Goal: Task Accomplishment & Management: Use online tool/utility

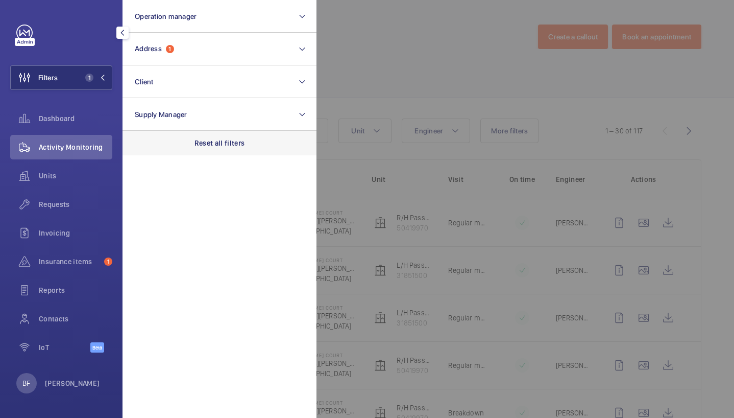
click at [224, 146] on p "Reset all filters" at bounding box center [220, 143] width 51 height 10
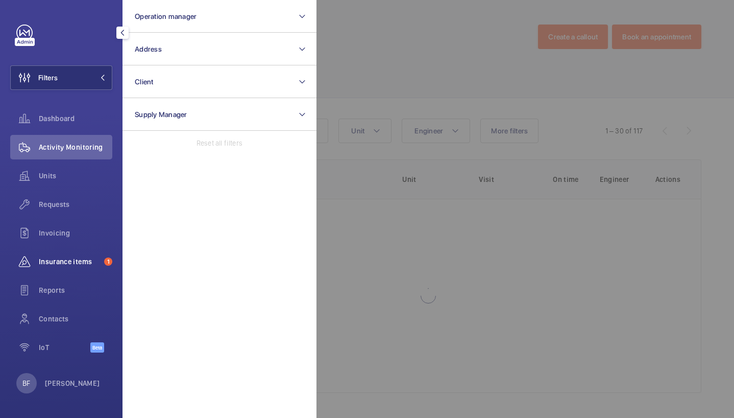
click at [82, 264] on span "Insurance items" at bounding box center [69, 261] width 61 height 10
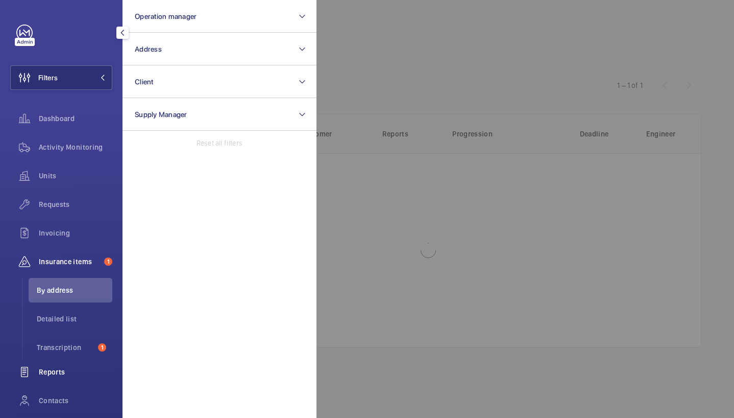
click at [64, 362] on div "Reports" at bounding box center [61, 371] width 102 height 25
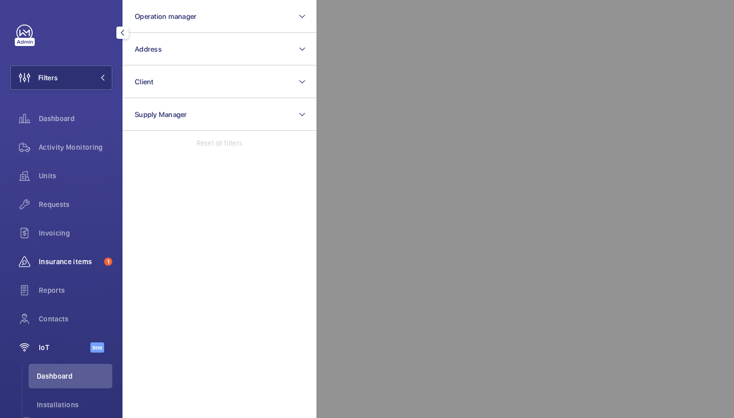
click at [94, 267] on div "Insurance items 1" at bounding box center [61, 261] width 102 height 25
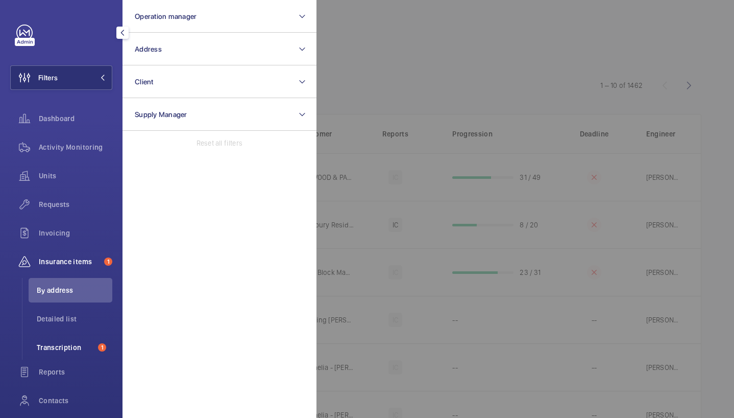
click at [69, 346] on span "Transcription" at bounding box center [65, 347] width 57 height 10
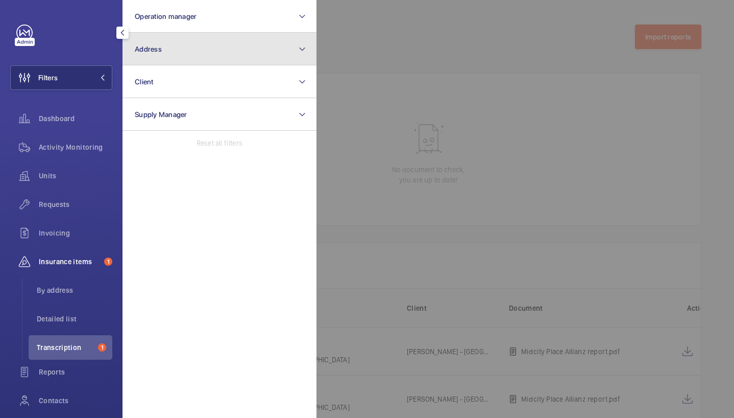
click at [210, 52] on button "Address" at bounding box center [220, 49] width 194 height 33
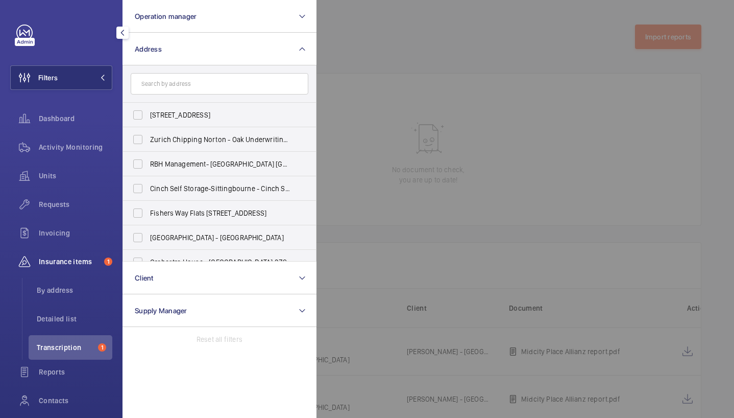
click at [222, 82] on input "text" at bounding box center [220, 83] width 178 height 21
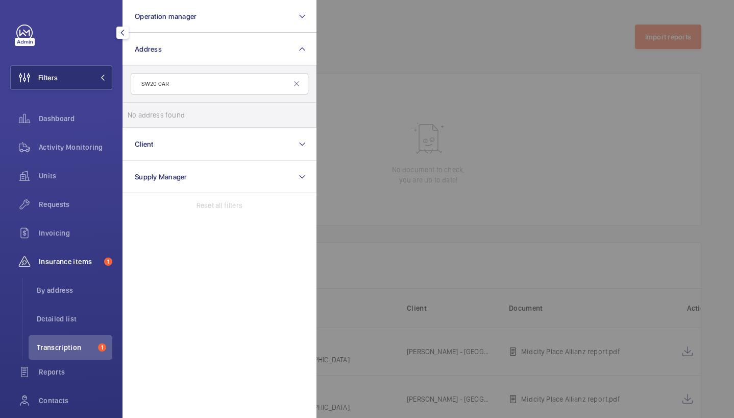
type input "SW20 0AR"
click at [437, 66] on div at bounding box center [684, 209] width 734 height 418
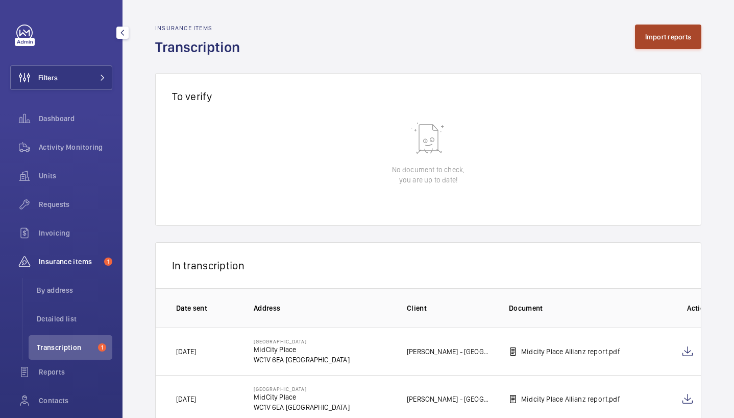
click at [652, 40] on button "Import reports" at bounding box center [668, 37] width 67 height 25
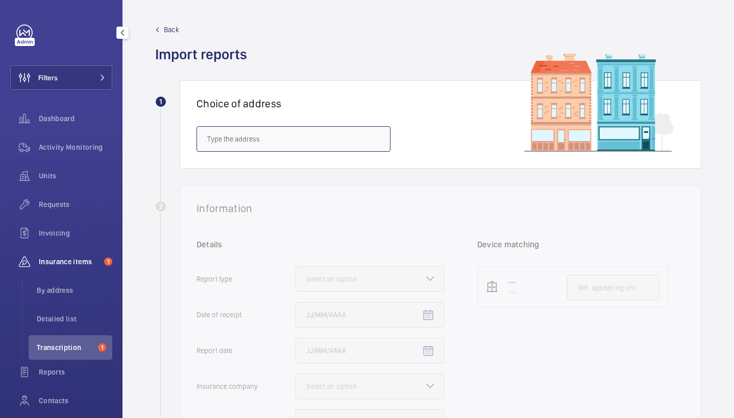
click at [309, 139] on input "text" at bounding box center [294, 139] width 194 height 26
paste input "SW20 0AR"
type input "SW20 0AR"
click at [309, 141] on input "SW20 0AR" at bounding box center [294, 139] width 194 height 26
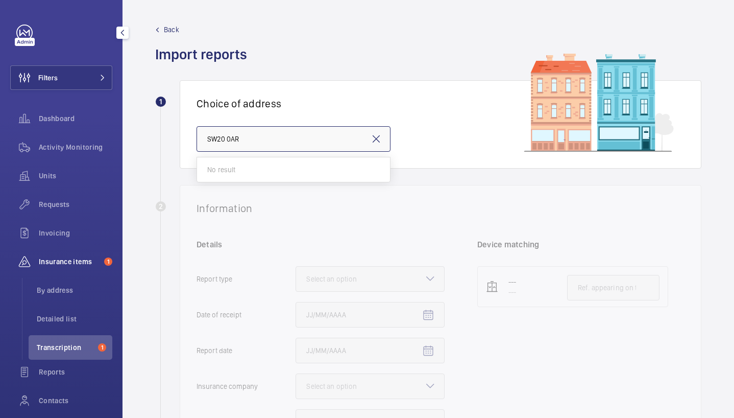
click at [309, 141] on input "SW20 0AR" at bounding box center [294, 139] width 194 height 26
click at [255, 129] on input "text" at bounding box center [294, 139] width 194 height 26
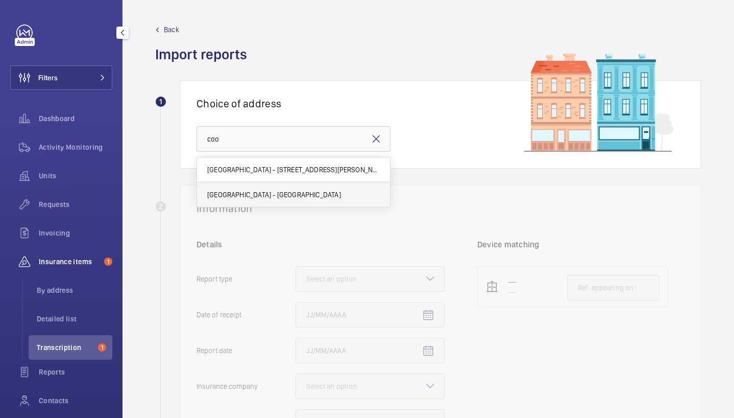
click at [225, 202] on mat-option "Coombe Hill House - Coombe Hill House, LONDON SW20 0RH" at bounding box center [293, 194] width 193 height 25
type input "Coombe Hill House - Coombe Hill House, LONDON SW20 0RH"
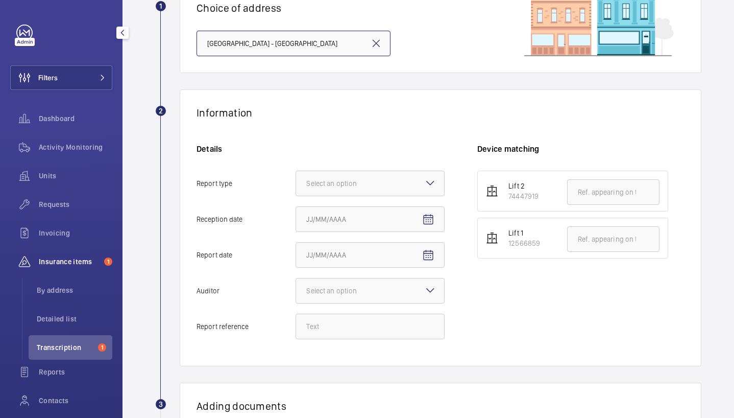
scroll to position [98, 0]
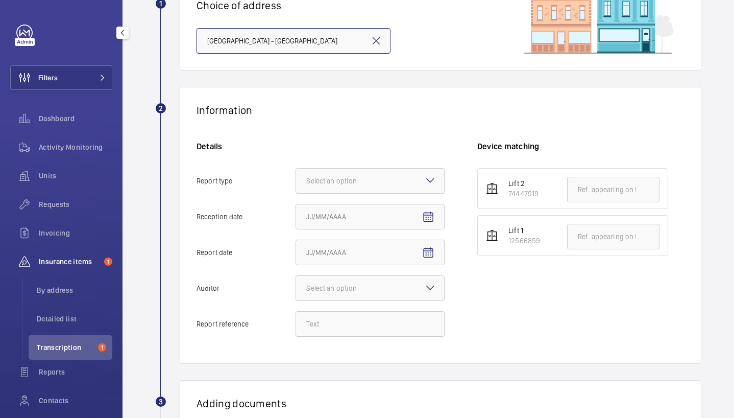
click at [348, 187] on div at bounding box center [370, 180] width 148 height 25
click at [296, 187] on input "Report type Select an option" at bounding box center [296, 180] width 0 height 25
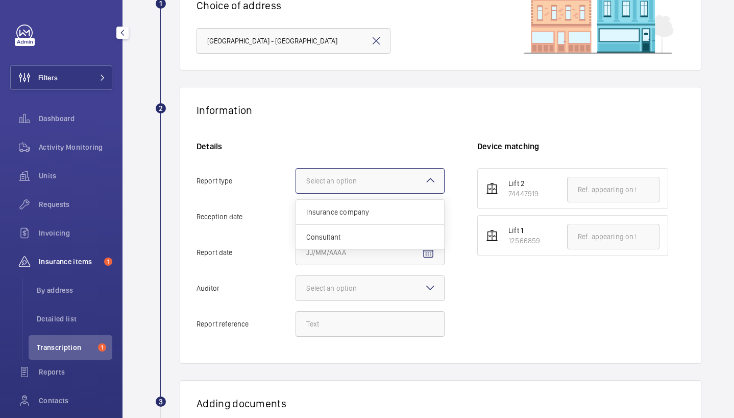
scroll to position [0, 0]
click at [359, 204] on div "Insurance company" at bounding box center [370, 212] width 148 height 25
click at [296, 193] on input "Report type Select an option Insurance company Consultant" at bounding box center [296, 180] width 0 height 25
click at [393, 217] on input "Reception date" at bounding box center [370, 217] width 149 height 26
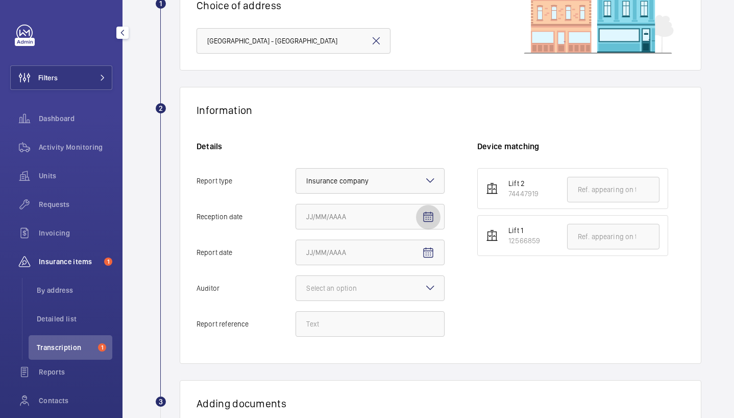
click at [422, 216] on mat-icon "Open calendar" at bounding box center [428, 217] width 12 height 12
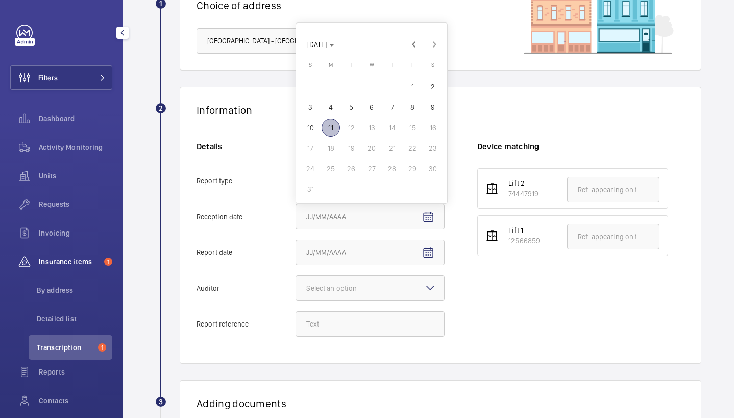
click at [335, 124] on span "11" at bounding box center [331, 127] width 18 height 18
type input "8/11/2025"
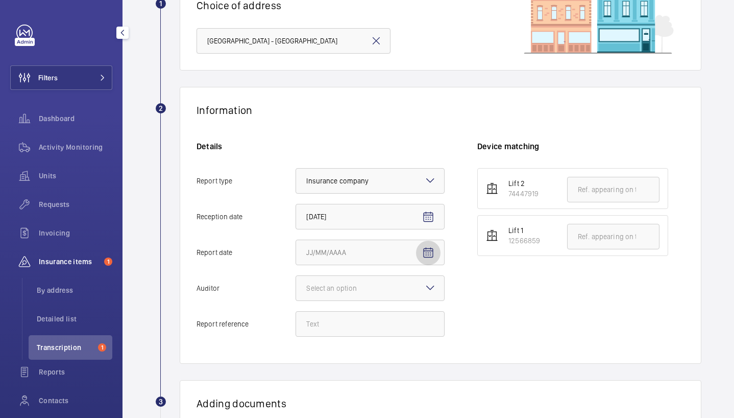
drag, startPoint x: 335, startPoint y: 124, endPoint x: 426, endPoint y: 253, distance: 157.5
click at [426, 253] on mat-icon "Open calendar" at bounding box center [428, 253] width 12 height 12
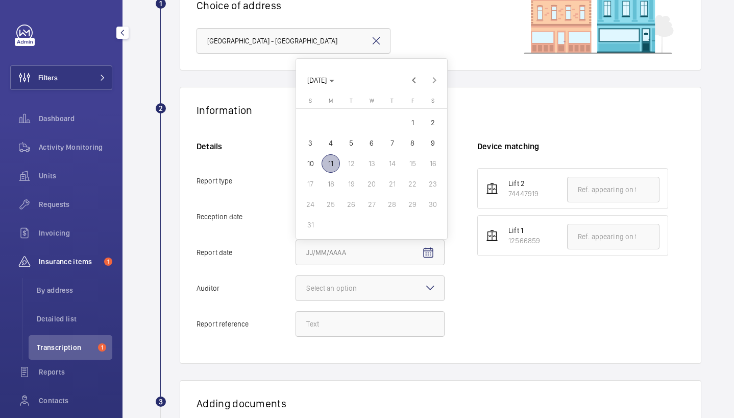
click at [314, 162] on span "10" at bounding box center [310, 163] width 18 height 18
type input "8/10/2025"
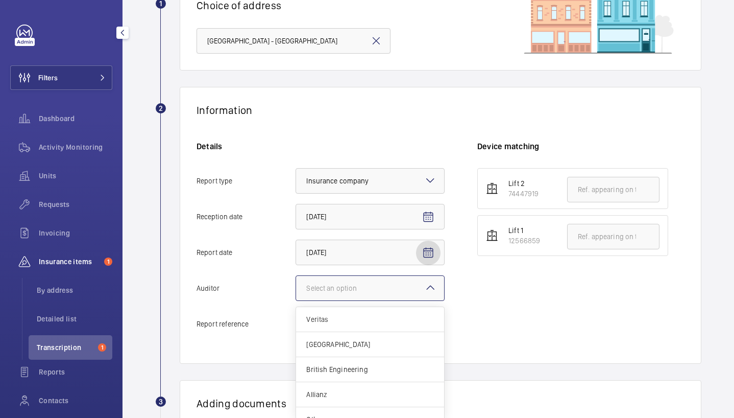
click at [331, 287] on div "Select an option" at bounding box center [344, 288] width 76 height 10
click at [296, 287] on input "Auditor Select an option Veritas Zurich British Engineering Allianz Other" at bounding box center [296, 288] width 0 height 25
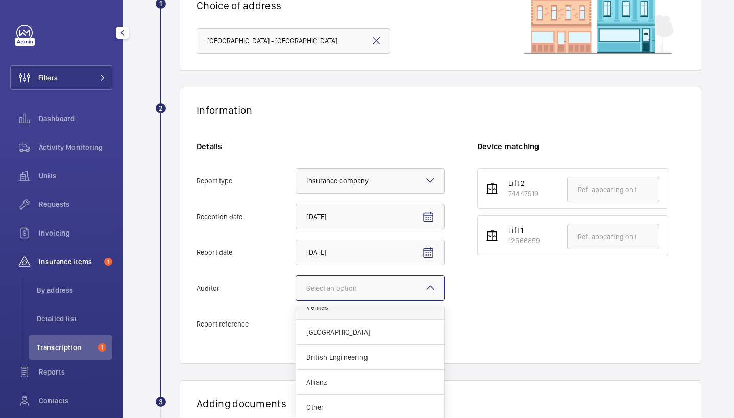
click at [346, 314] on div "Veritas" at bounding box center [370, 307] width 148 height 25
click at [296, 300] on input "Auditor Select an option Veritas Zurich British Engineering Allianz Other" at bounding box center [296, 288] width 0 height 25
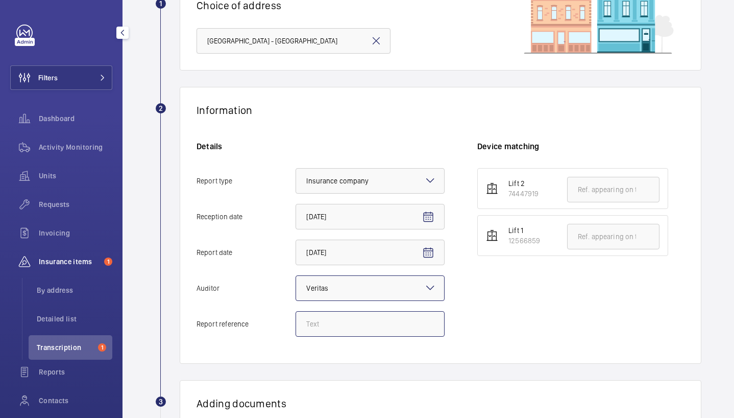
click at [317, 329] on input "Report reference" at bounding box center [370, 324] width 149 height 26
paste input "4251813_Coombe Hill House_1-21091483625_1-9P88GST 100797181CPO"
type input "4251813_Coombe Hill House_1-21091483625_1-9P88GST 100797181CPO"
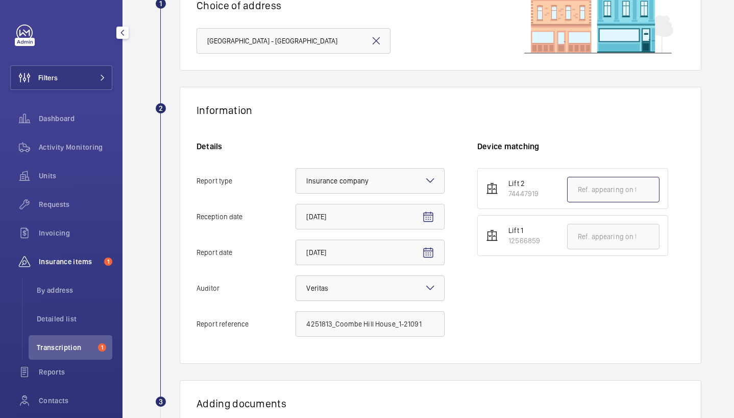
click at [595, 186] on input "text" at bounding box center [613, 190] width 92 height 26
paste input "4251813_Coombe Hill House_1-21091483625_1-9P88GST 100797181CPO"
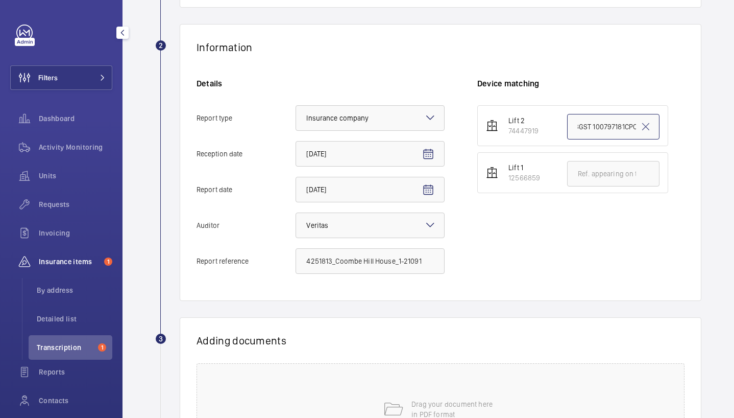
scroll to position [225, 0]
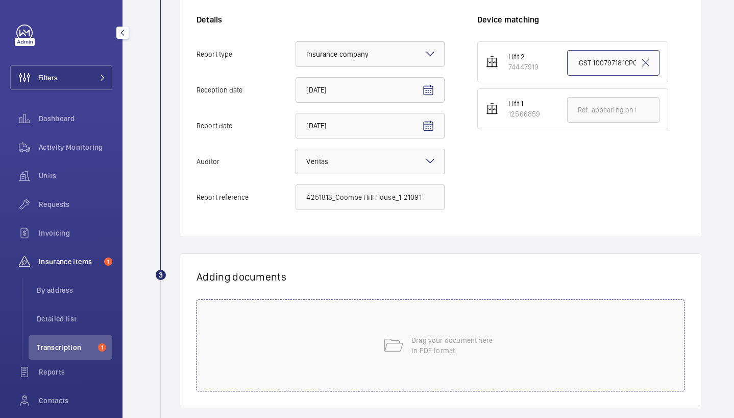
type input "4251813_Coombe Hill House_1-21091483625_1-9P88GST 100797181CPO"
click at [330, 335] on div "Drag your document here in PDF format" at bounding box center [441, 345] width 488 height 92
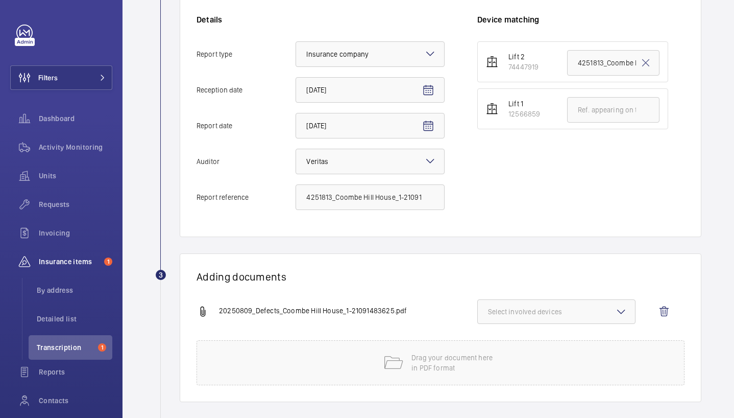
click at [535, 315] on span "Select involved devices" at bounding box center [556, 311] width 137 height 10
click at [535, 342] on span "74447919" at bounding box center [557, 343] width 105 height 10
click at [503, 342] on input "74447919" at bounding box center [492, 343] width 20 height 20
checkbox input "true"
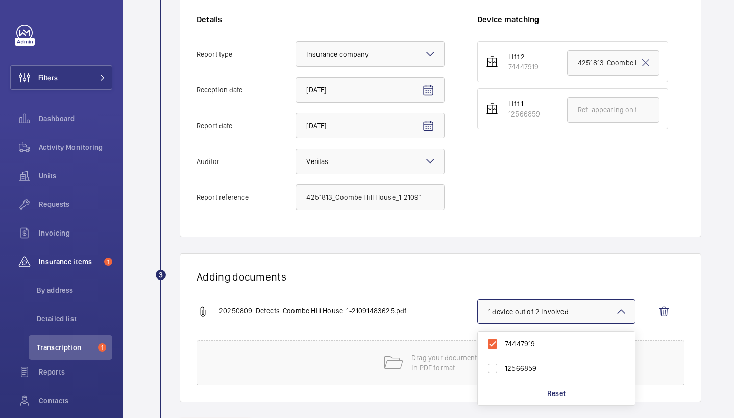
click at [491, 262] on div "Adding documents 20250809_Defects_Coombe Hill House_1-21091483625.pdf 1 device …" at bounding box center [441, 327] width 522 height 149
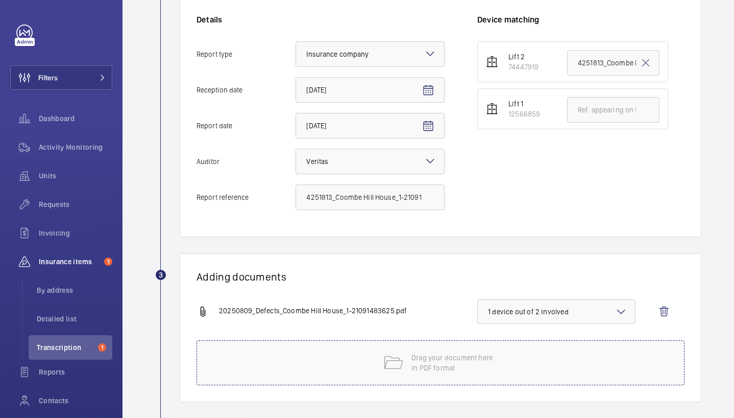
scroll to position [274, 0]
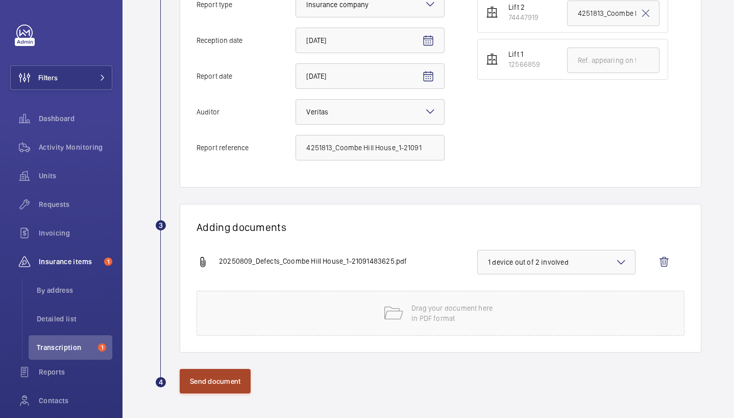
click at [222, 381] on button "Send document" at bounding box center [215, 381] width 71 height 25
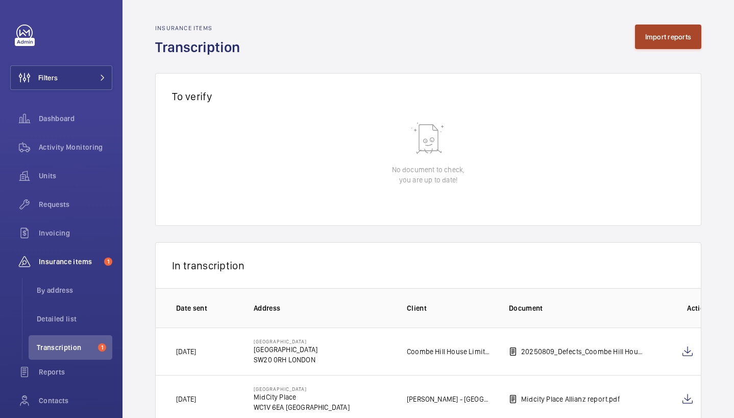
click at [658, 38] on button "Import reports" at bounding box center [668, 37] width 67 height 25
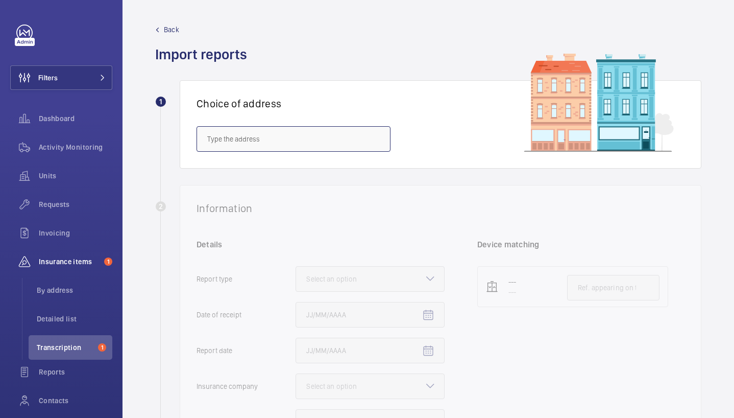
click at [289, 143] on input "text" at bounding box center [294, 139] width 194 height 26
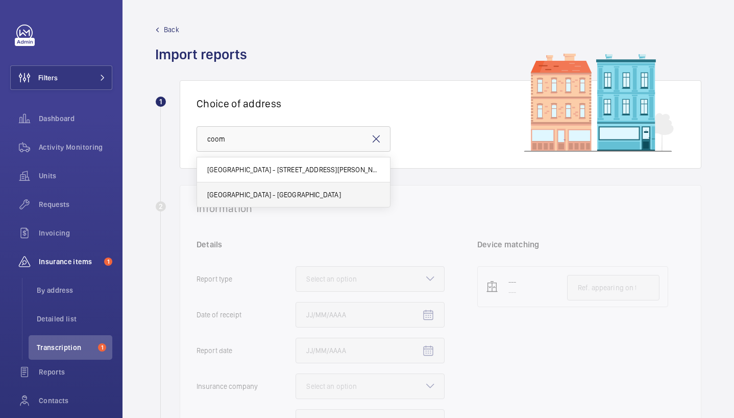
click at [279, 189] on span "Coombe Hill House - Coombe Hill House, LONDON SW20 0RH" at bounding box center [274, 194] width 134 height 10
type input "Coombe Hill House - Coombe Hill House, LONDON SW20 0RH"
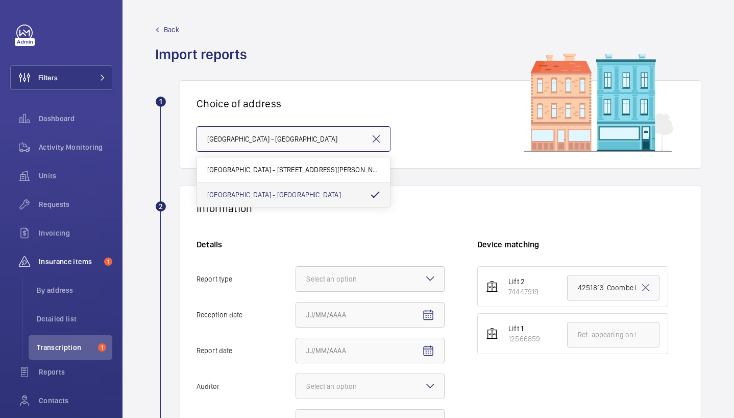
scroll to position [0, 25]
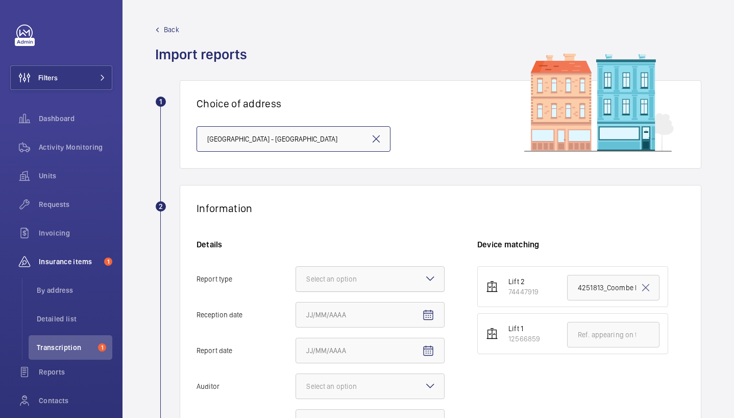
click at [341, 285] on div at bounding box center [370, 278] width 148 height 25
click at [296, 285] on input "Report type Select an option" at bounding box center [296, 278] width 0 height 25
click at [348, 313] on span "Insurance company" at bounding box center [370, 310] width 128 height 10
click at [296, 291] on input "Report type Select an option Insurance company Consultant" at bounding box center [296, 278] width 0 height 25
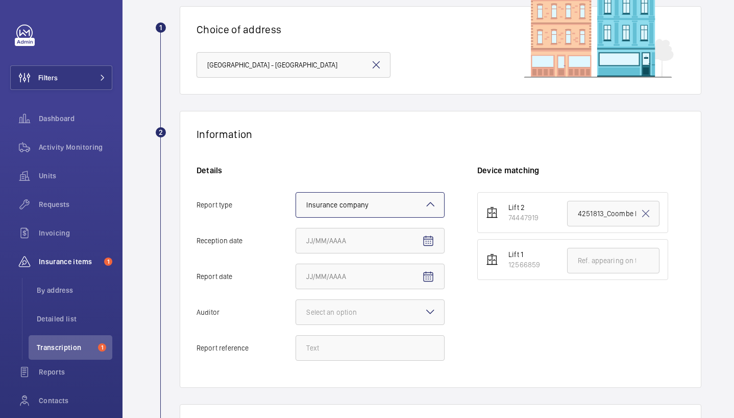
scroll to position [81, 0]
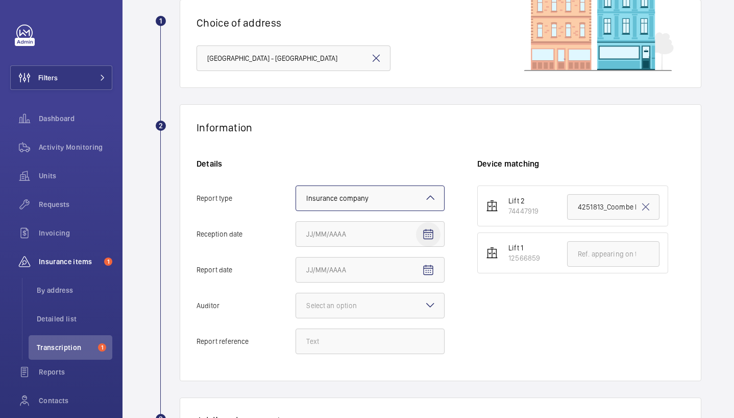
click at [428, 235] on mat-icon "Open calendar" at bounding box center [428, 234] width 12 height 12
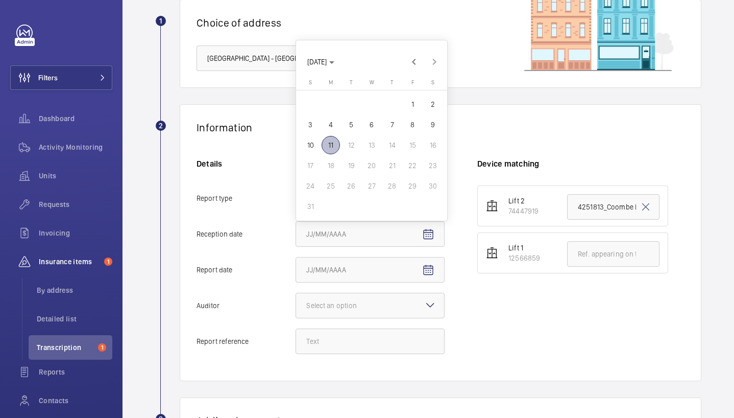
click at [335, 147] on span "11" at bounding box center [331, 145] width 18 height 18
type input "8/11/2025"
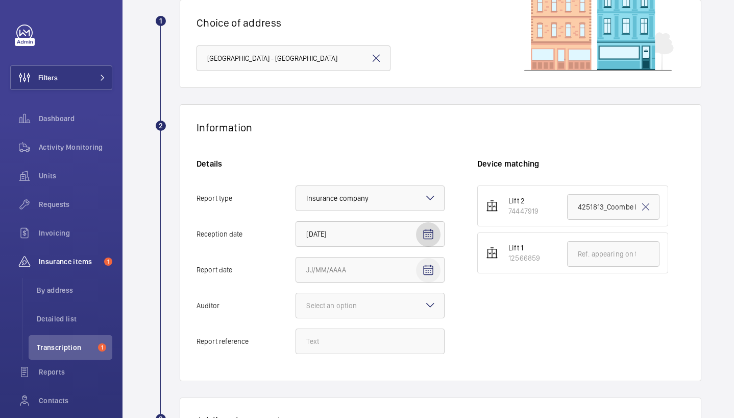
click at [425, 275] on mat-icon "Open calendar" at bounding box center [428, 270] width 12 height 12
click at [312, 178] on span "10" at bounding box center [310, 181] width 18 height 18
type input "8/10/2025"
click at [322, 313] on div at bounding box center [370, 305] width 148 height 25
click at [296, 313] on input "Auditor Select an option" at bounding box center [296, 305] width 0 height 25
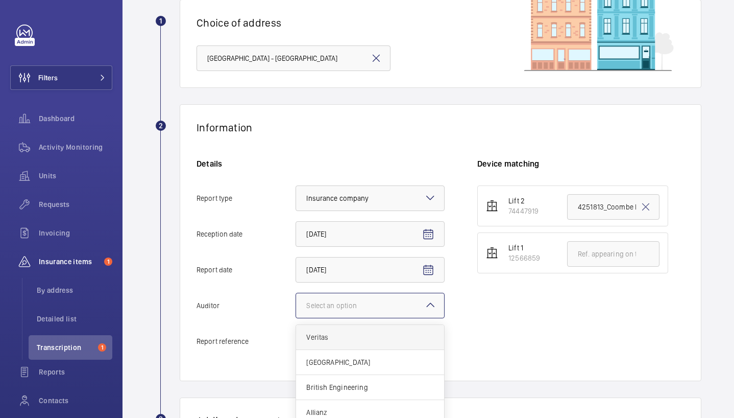
click at [326, 335] on span "Veritas" at bounding box center [370, 337] width 128 height 10
click at [296, 318] on input "Auditor Select an option Veritas Zurich British Engineering Allianz Other" at bounding box center [296, 305] width 0 height 25
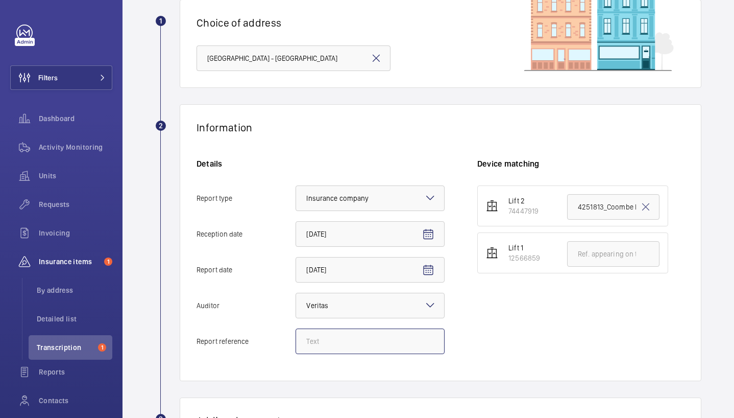
click at [329, 333] on input "Report reference" at bounding box center [370, 341] width 149 height 26
click at [325, 349] on input "Report reference" at bounding box center [370, 341] width 149 height 26
paste input "4251813_Coombe Hill House_1-21091483621_1-9P88GRR 100797181CPO"
type input "4251813_Coombe Hill House_1-21091483621_1-9P88GRR 100797181CPO"
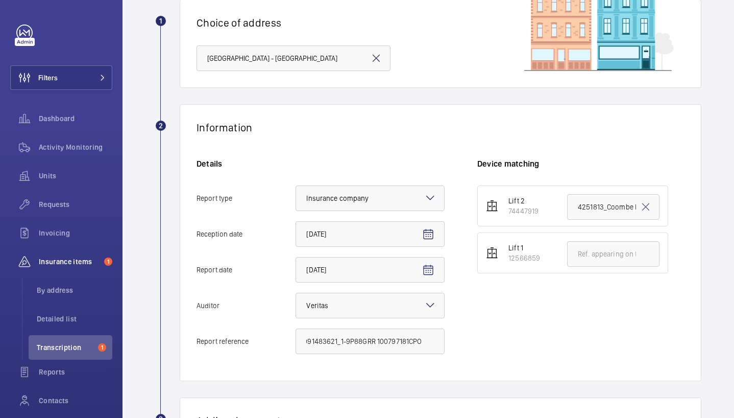
click at [628, 238] on li "Lift 1 12566859" at bounding box center [572, 252] width 191 height 41
click at [626, 247] on input "text" at bounding box center [613, 254] width 92 height 26
paste input "4251813_Coombe Hill House_1-21091483621_1-9P88GRR 100797181CPO"
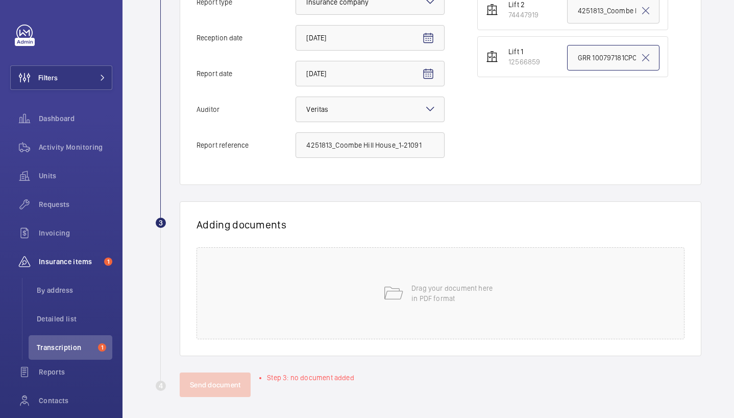
scroll to position [280, 0]
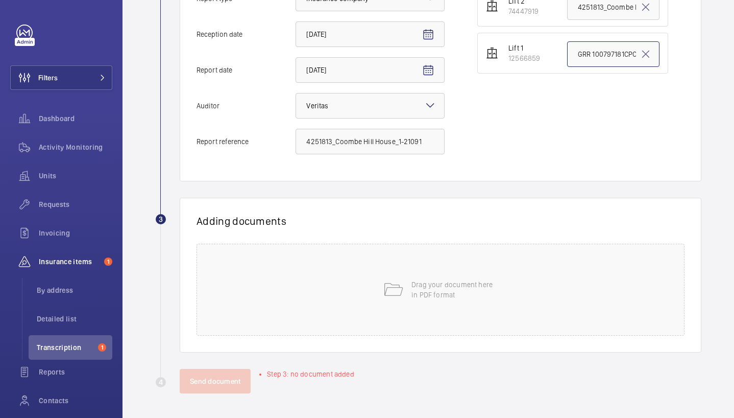
type input "4251813_Coombe Hill House_1-21091483621_1-9P88GRR 100797181CPO"
click at [537, 288] on div "Drag your document here in PDF format" at bounding box center [441, 290] width 488 height 92
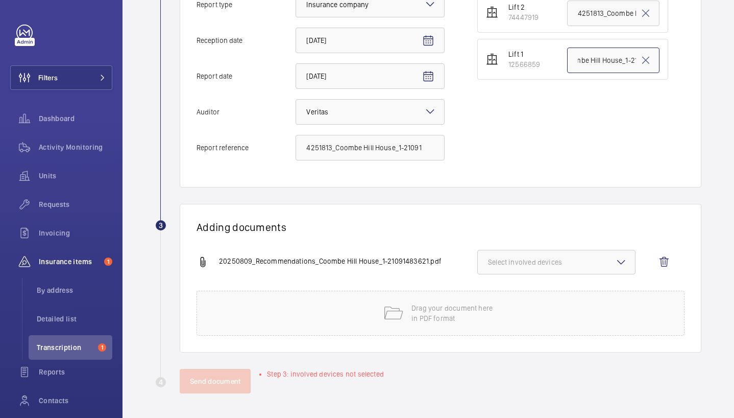
scroll to position [0, 163]
drag, startPoint x: 579, startPoint y: 62, endPoint x: 659, endPoint y: 63, distance: 80.2
click at [659, 63] on li "Lift 1 12566859 4251813_Coombe Hill House_1-21091483621_1-9P88GRR 100797181CPO" at bounding box center [572, 59] width 191 height 41
drag, startPoint x: 418, startPoint y: 147, endPoint x: 538, endPoint y: 144, distance: 120.0
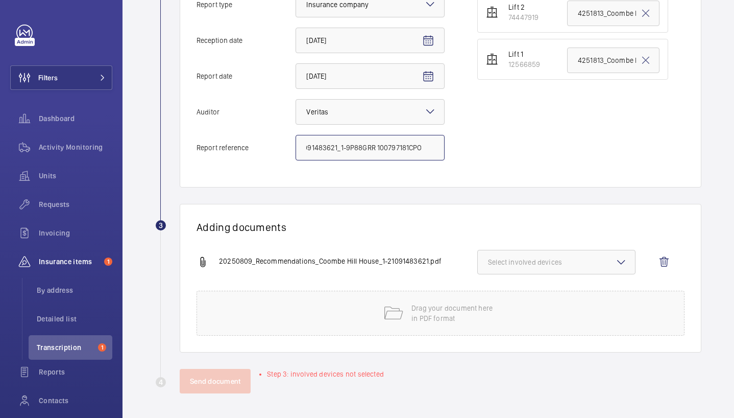
click at [538, 144] on form "Details Report type Select an option × Insurance company × Reception date 8/11/…" at bounding box center [441, 68] width 488 height 206
click at [519, 264] on span "Select involved devices" at bounding box center [556, 262] width 137 height 10
click at [517, 318] on span "12566859" at bounding box center [557, 318] width 105 height 10
click at [503, 318] on input "12566859" at bounding box center [492, 318] width 20 height 20
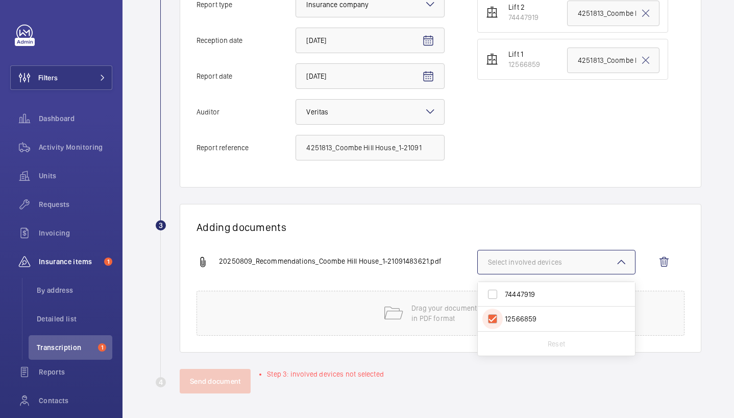
checkbox input "true"
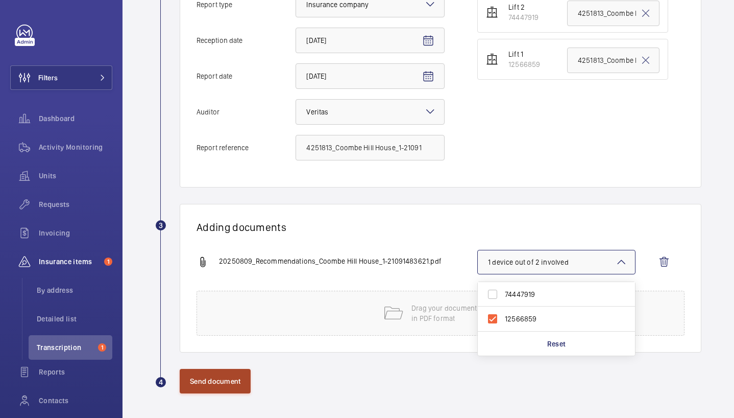
click at [185, 384] on button "Send document" at bounding box center [215, 381] width 71 height 25
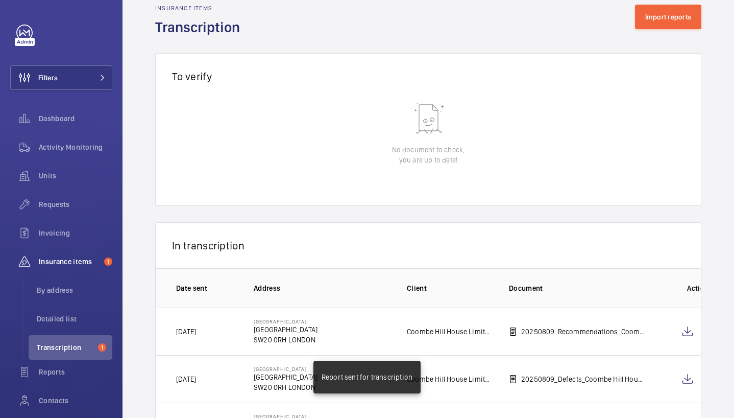
scroll to position [87, 0]
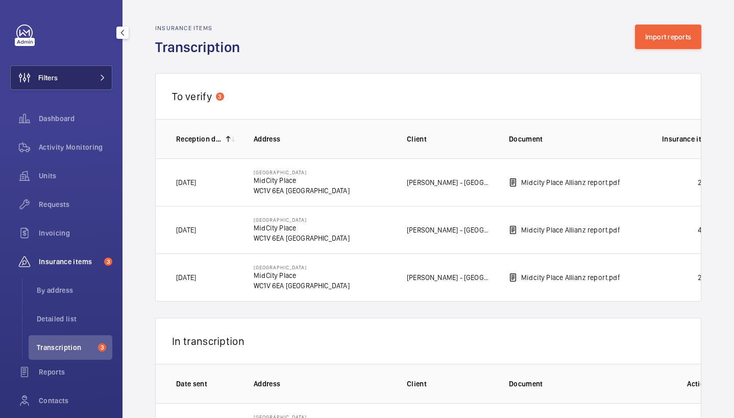
click at [100, 80] on mat-icon at bounding box center [103, 78] width 6 height 6
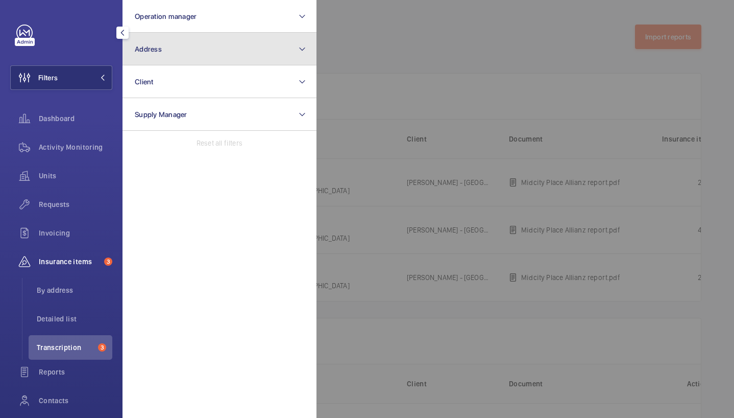
click at [227, 43] on button "Address" at bounding box center [220, 49] width 194 height 33
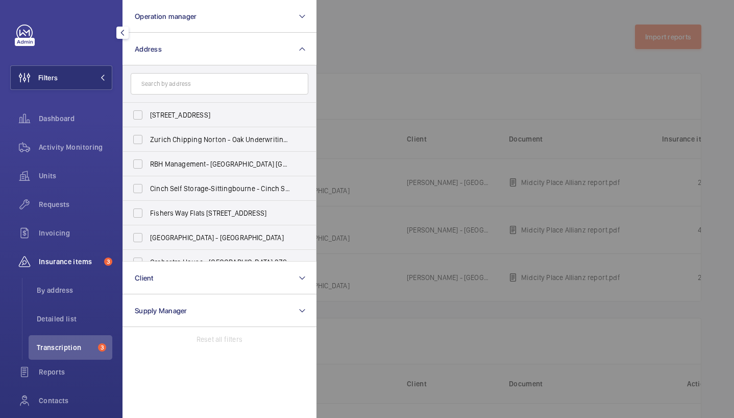
click at [219, 87] on input "text" at bounding box center [220, 83] width 178 height 21
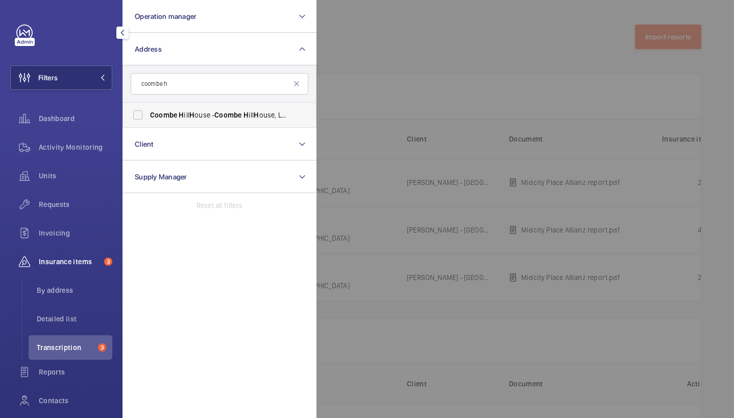
type input "coombe h"
click at [223, 115] on span "Coombe" at bounding box center [227, 115] width 27 height 8
click at [148, 115] on input "Coombe H ill H ouse - Coombe H ill H ouse, LONDON SW20 0R H" at bounding box center [138, 115] width 20 height 20
checkbox input "true"
click at [404, 73] on div at bounding box center [684, 209] width 734 height 418
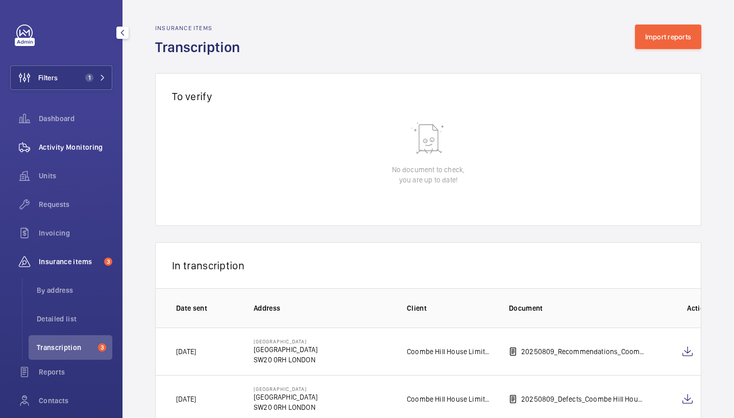
click at [85, 149] on span "Activity Monitoring" at bounding box center [76, 147] width 74 height 10
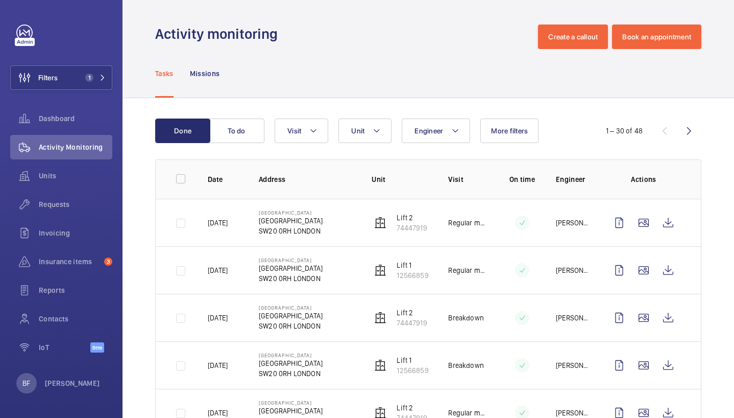
click at [577, 224] on p "[PERSON_NAME]" at bounding box center [573, 222] width 35 height 10
click at [99, 85] on button "Filters 1" at bounding box center [61, 77] width 102 height 25
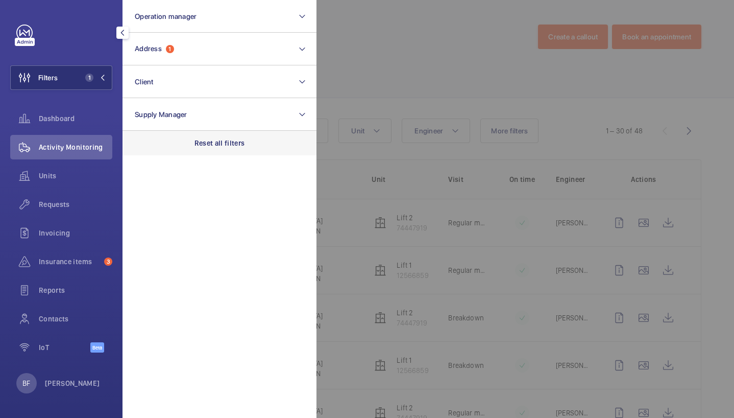
click at [225, 151] on div "Reset all filters" at bounding box center [220, 143] width 194 height 25
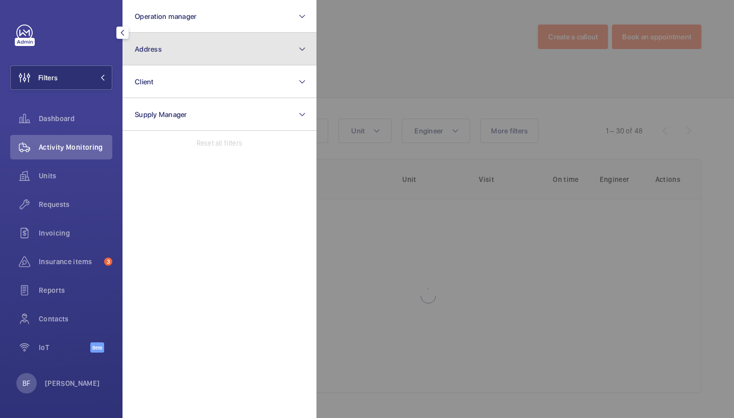
click at [212, 51] on button "Address" at bounding box center [220, 49] width 194 height 33
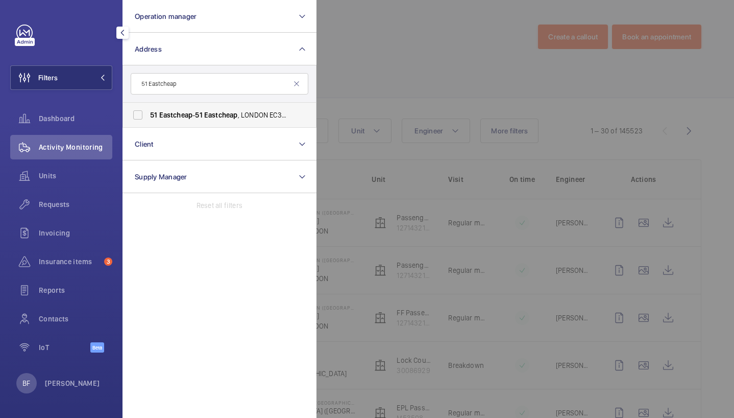
type input "51 Eastcheap"
click at [162, 123] on label "[STREET_ADDRESS]" at bounding box center [212, 115] width 178 height 25
click at [148, 123] on input "[STREET_ADDRESS]" at bounding box center [138, 115] width 20 height 20
checkbox input "true"
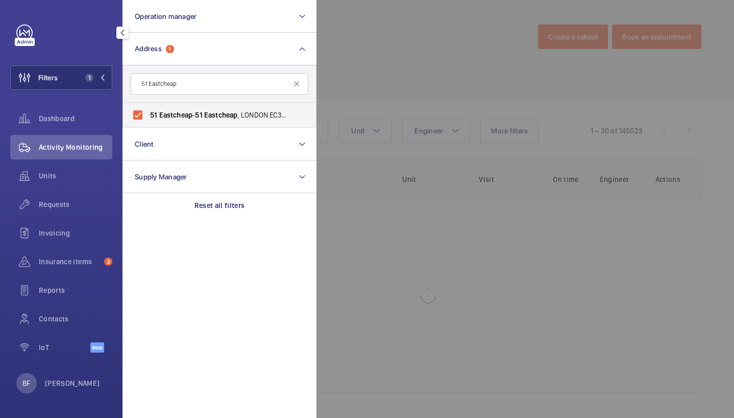
click at [410, 91] on div at bounding box center [684, 209] width 734 height 418
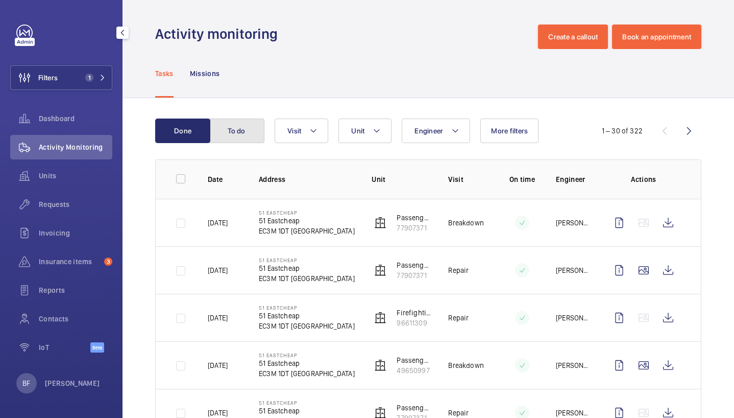
click at [230, 126] on button "To do" at bounding box center [236, 130] width 55 height 25
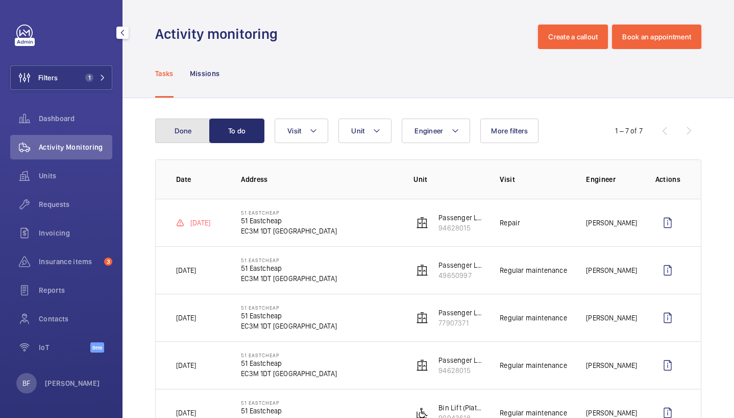
click at [179, 134] on button "Done" at bounding box center [182, 130] width 55 height 25
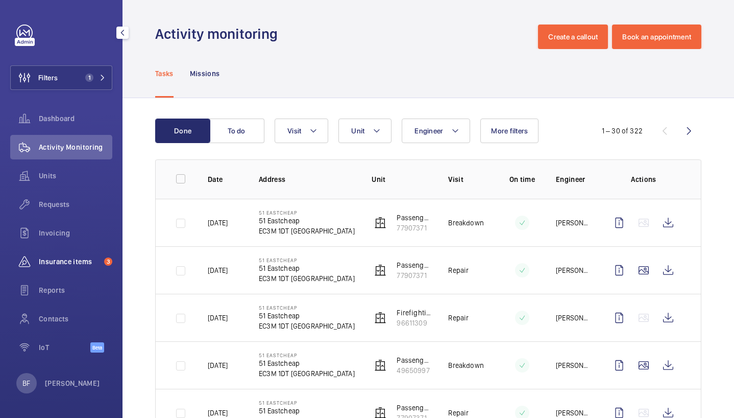
click at [84, 265] on span "Insurance items" at bounding box center [69, 261] width 61 height 10
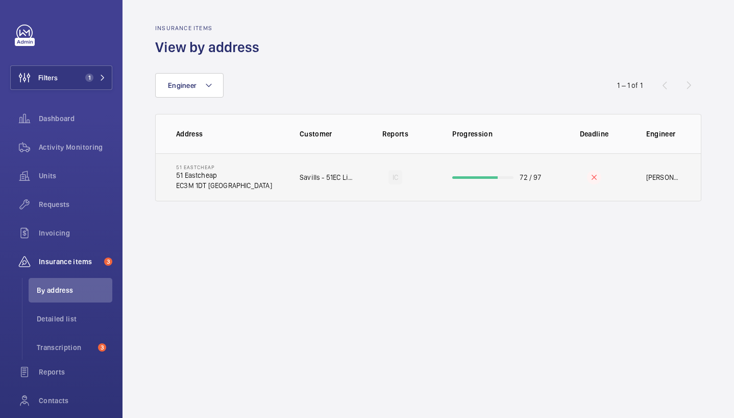
click at [301, 176] on p "Savills - 51EC Limited" at bounding box center [327, 177] width 55 height 10
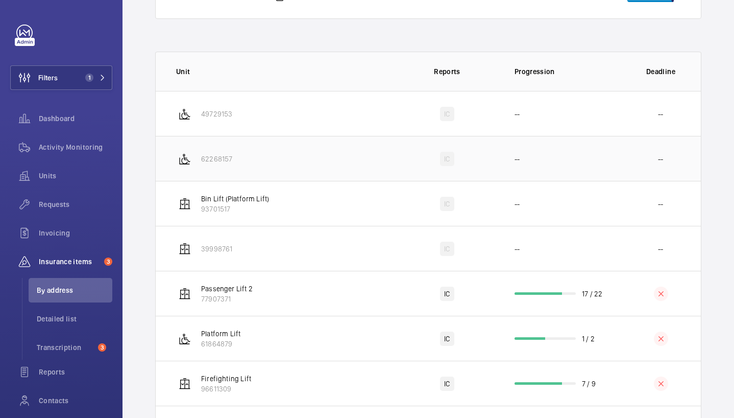
scroll to position [153, 0]
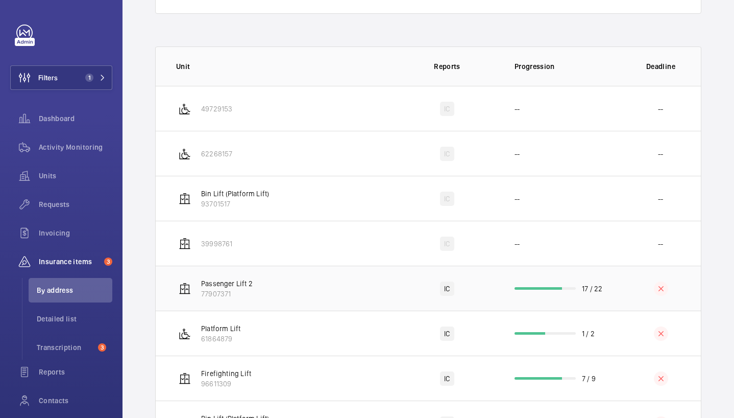
click at [312, 294] on td "Passenger Lift 2 77907371" at bounding box center [276, 287] width 240 height 45
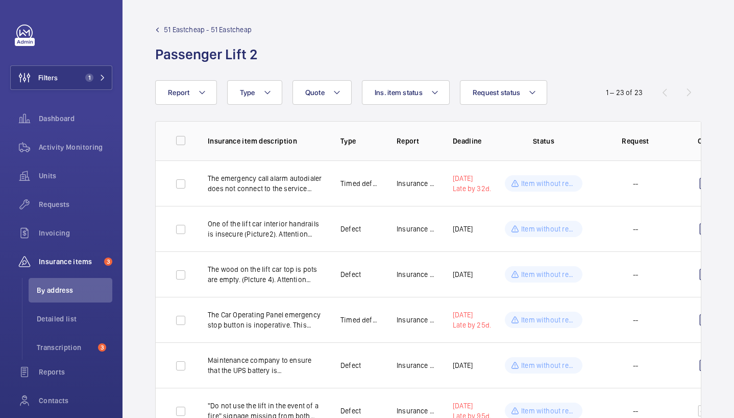
scroll to position [0, 34]
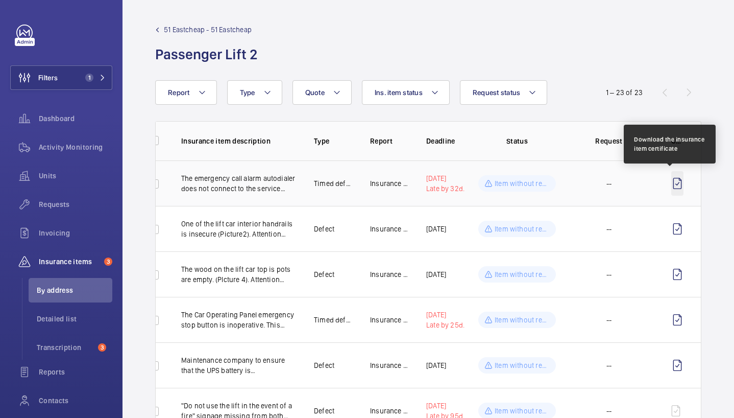
click at [675, 176] on wm-front-icon-button at bounding box center [677, 183] width 12 height 25
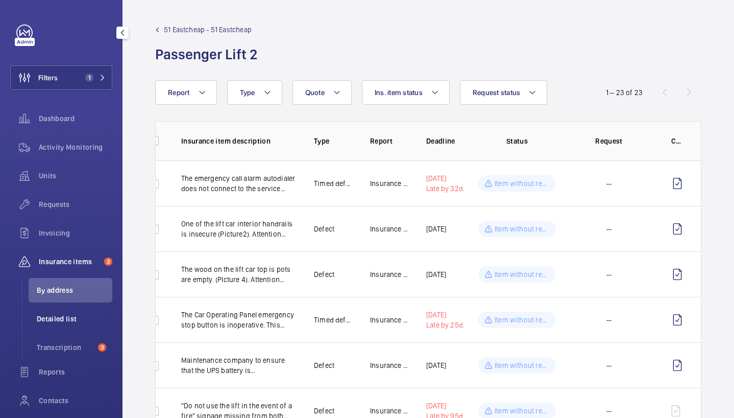
click at [54, 323] on span "Detailed list" at bounding box center [75, 318] width 76 height 10
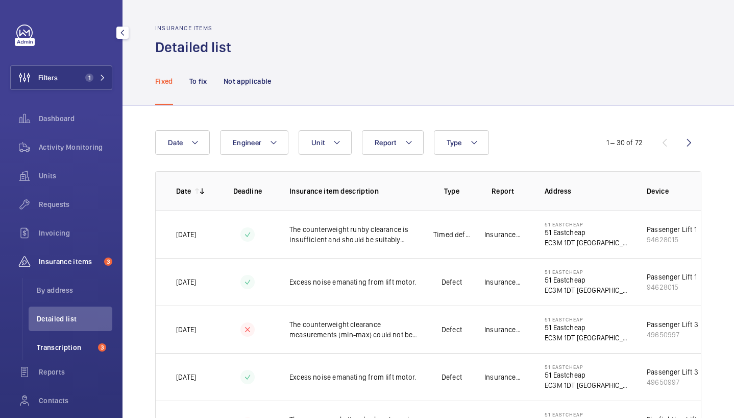
click at [68, 352] on li "Transcription 3" at bounding box center [71, 347] width 84 height 25
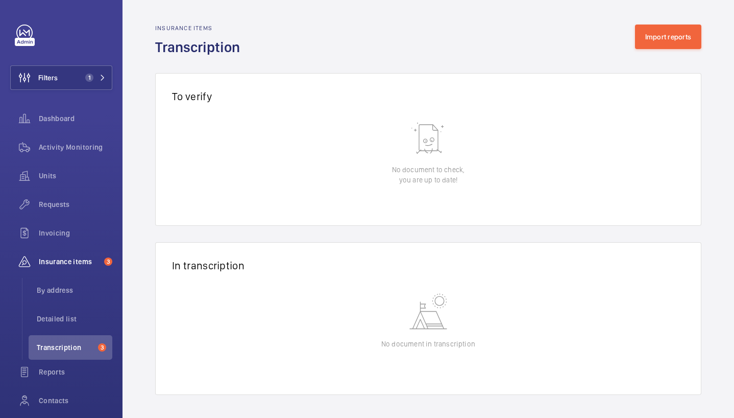
click at [130, 262] on wm-front-admin-audit-in-transcription-table "Insurance items Transcription Import reports To verify 0 of 0 Reception date Ad…" at bounding box center [429, 209] width 612 height 419
click at [70, 313] on span "Detailed list" at bounding box center [75, 318] width 76 height 10
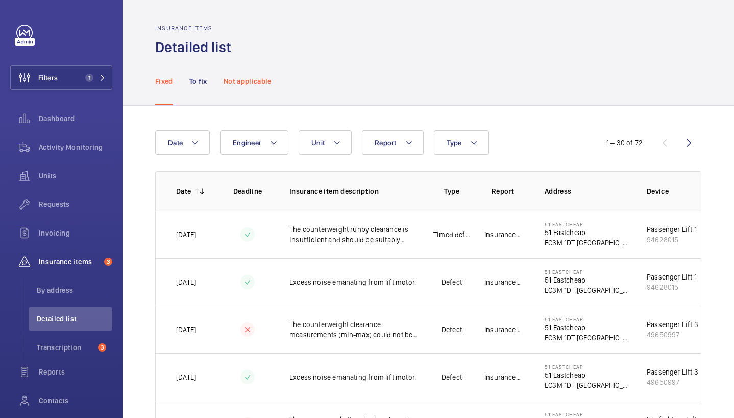
click at [240, 90] on div "Not applicable" at bounding box center [248, 81] width 48 height 48
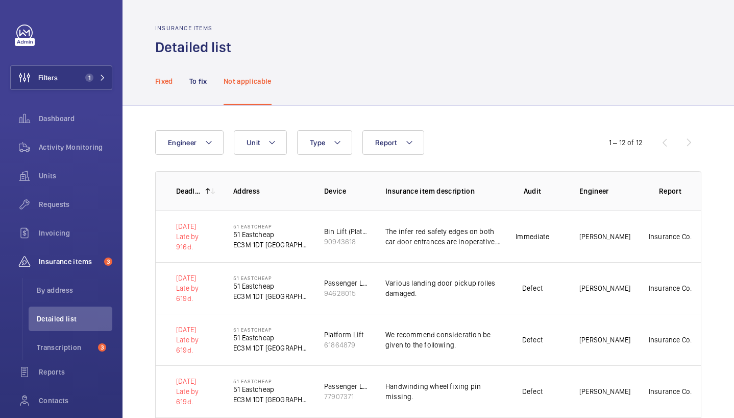
click at [162, 80] on p "Fixed" at bounding box center [164, 81] width 18 height 10
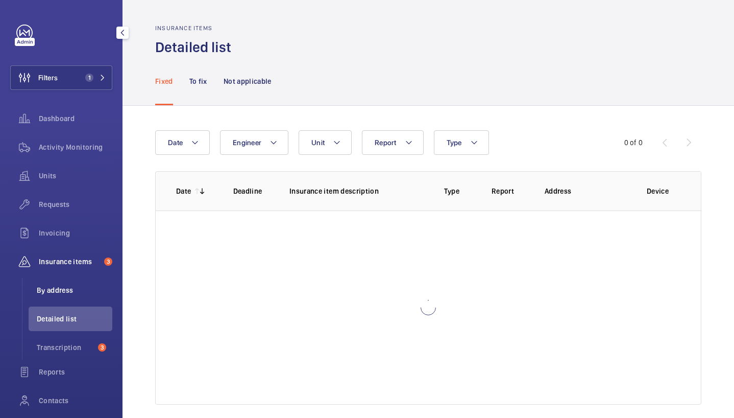
click at [66, 283] on li "By address" at bounding box center [71, 290] width 84 height 25
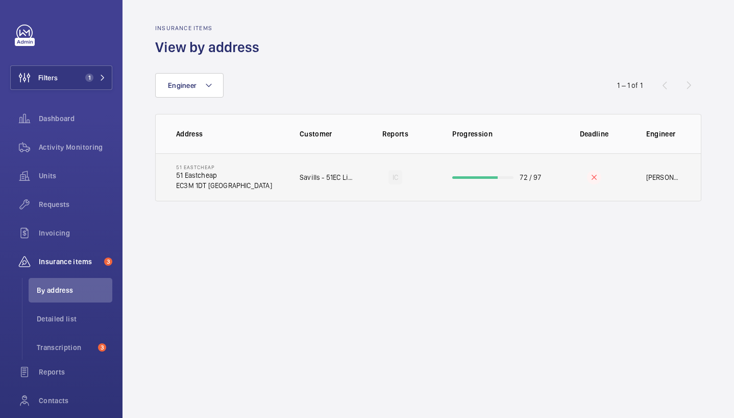
click at [357, 192] on td "IC" at bounding box center [395, 177] width 82 height 48
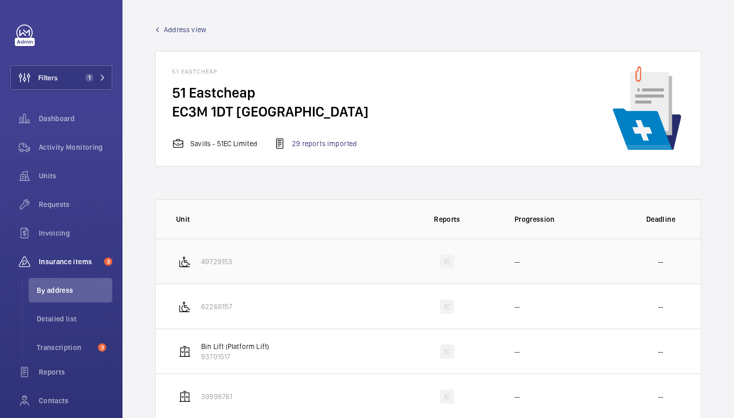
click at [338, 265] on td "49729153" at bounding box center [276, 260] width 240 height 45
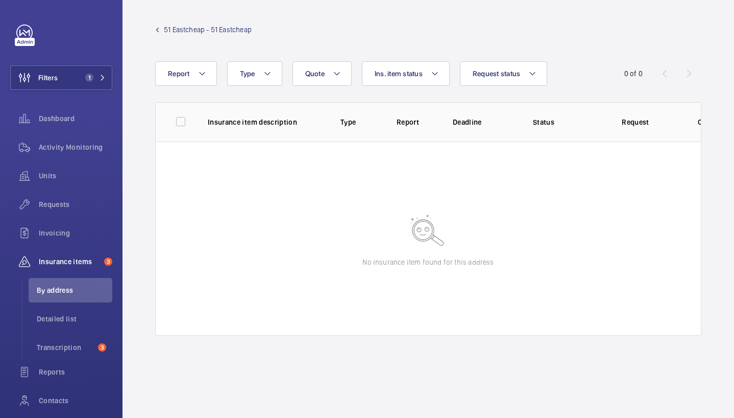
click at [157, 30] on mat-icon at bounding box center [157, 30] width 5 height 5
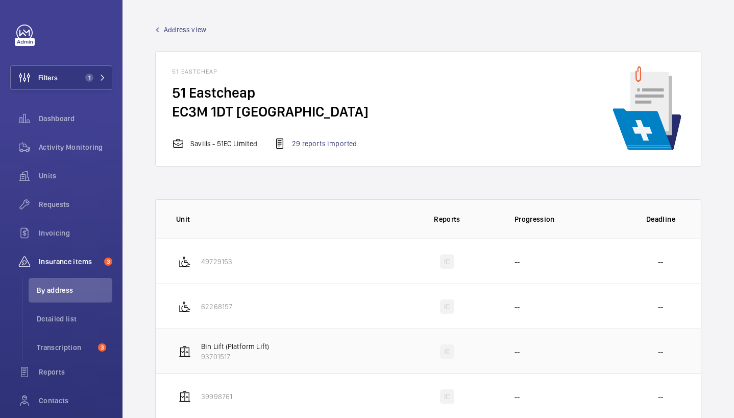
click at [244, 354] on p "93701517" at bounding box center [235, 356] width 68 height 10
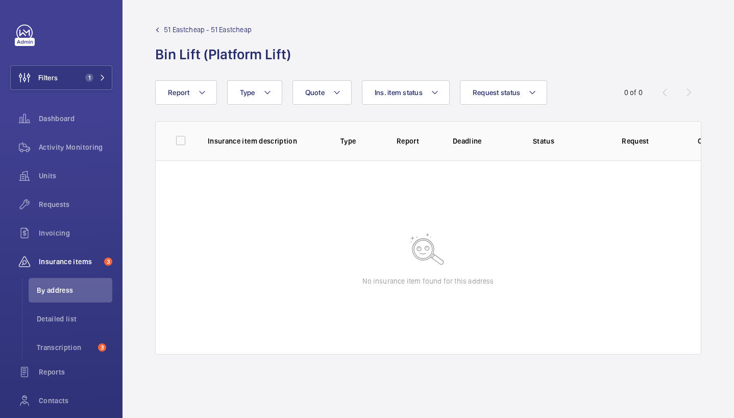
click at [174, 26] on span "51 Eastcheap - 51 Eastcheap" at bounding box center [208, 30] width 88 height 10
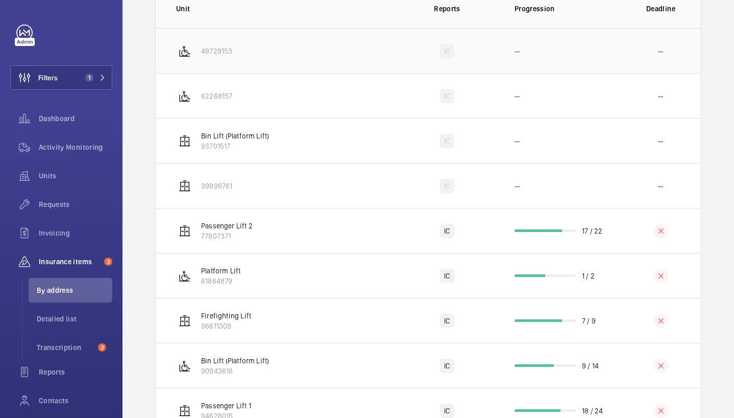
scroll to position [295, 0]
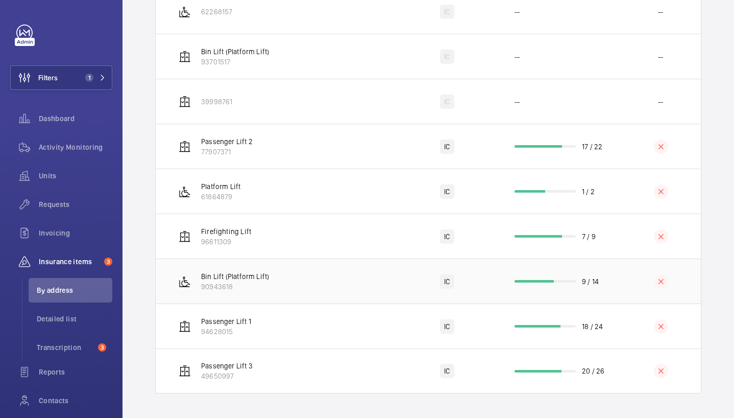
click at [272, 275] on td "Bin Lift (Platform Lift) 90943618" at bounding box center [276, 280] width 240 height 45
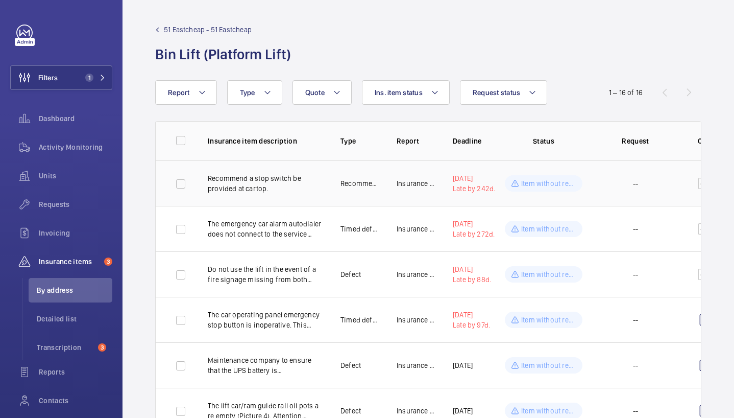
click at [278, 196] on td "Recommend a stop switch be provided at cartop." at bounding box center [257, 182] width 133 height 45
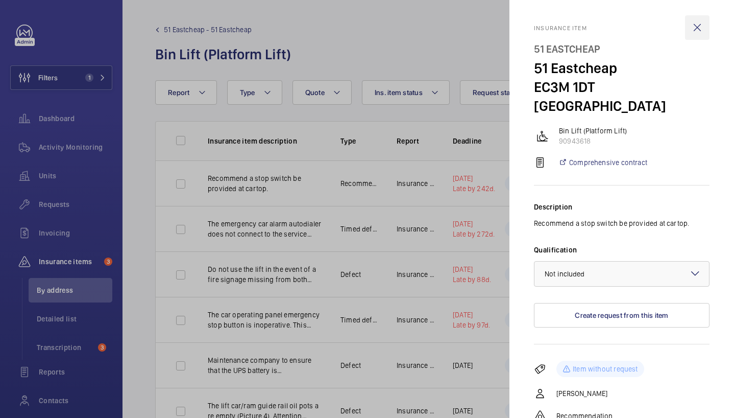
click at [693, 25] on wm-front-icon-button at bounding box center [697, 27] width 25 height 25
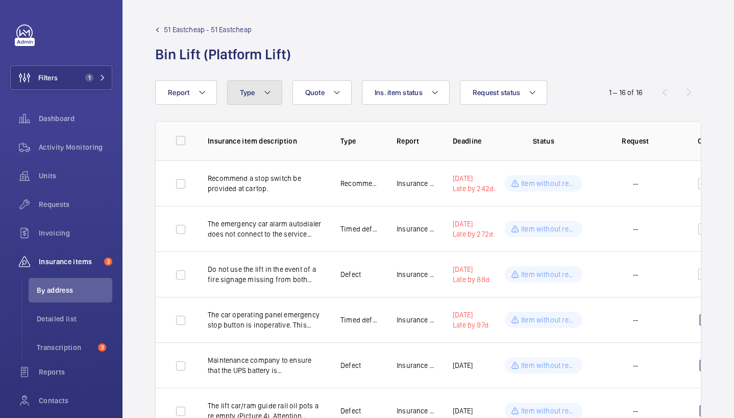
click at [254, 87] on button "Type" at bounding box center [254, 92] width 55 height 25
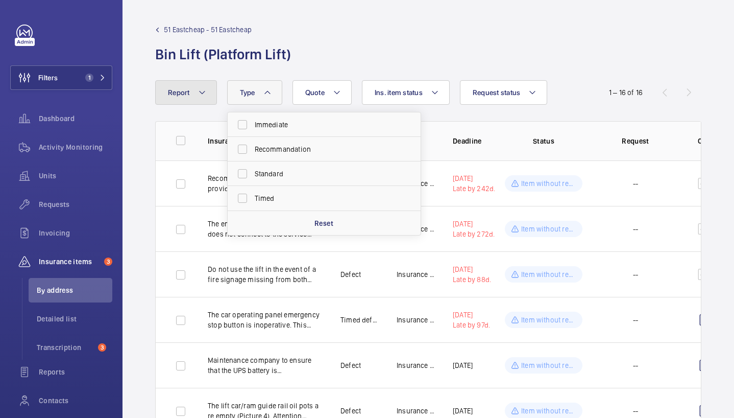
click at [201, 93] on mat-icon at bounding box center [202, 92] width 8 height 12
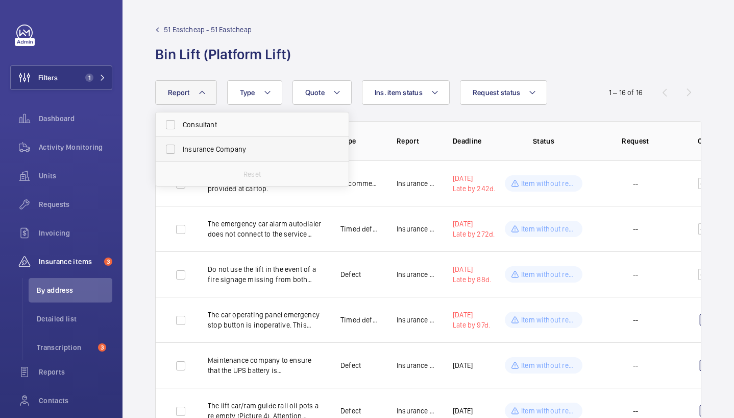
click at [217, 149] on span "Insurance Company" at bounding box center [253, 149] width 140 height 10
click at [181, 149] on input "Insurance Company" at bounding box center [170, 149] width 20 height 20
checkbox input "true"
click at [423, 65] on wm-front-admin-header "51 Eastcheap - 51 Eastcheap Bin Lift (Platform Lift)" at bounding box center [429, 40] width 612 height 80
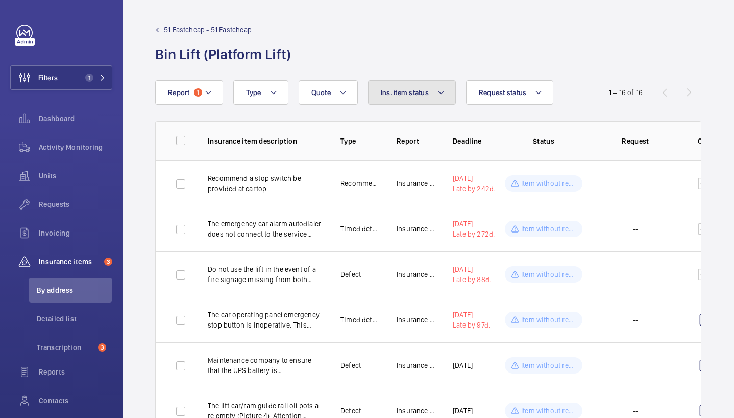
click at [421, 91] on span "Ins. item status" at bounding box center [405, 92] width 48 height 8
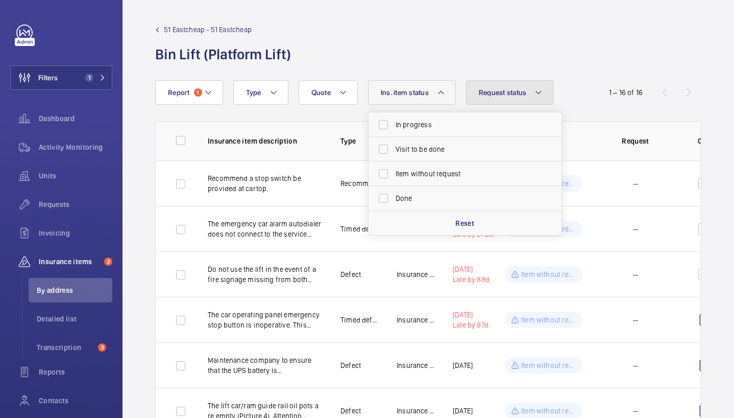
click at [498, 93] on span "Request status" at bounding box center [503, 92] width 48 height 8
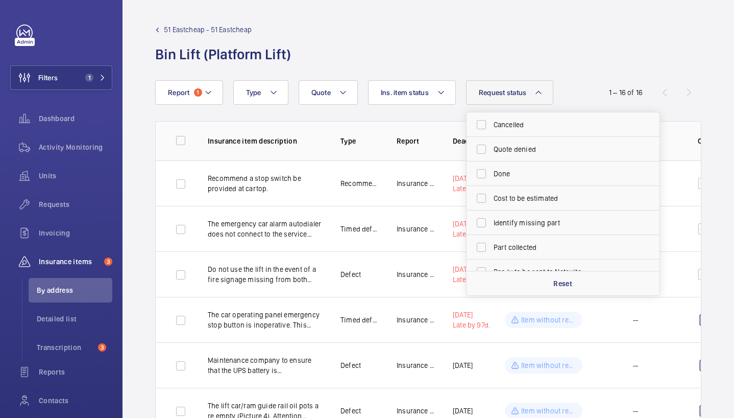
click at [450, 32] on div "51 Eastcheap - 51 Eastcheap Bin Lift (Platform Lift)" at bounding box center [428, 44] width 546 height 39
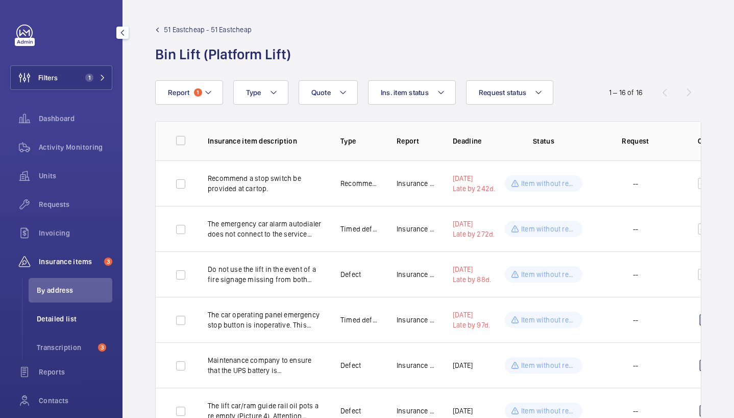
click at [69, 315] on span "Detailed list" at bounding box center [75, 318] width 76 height 10
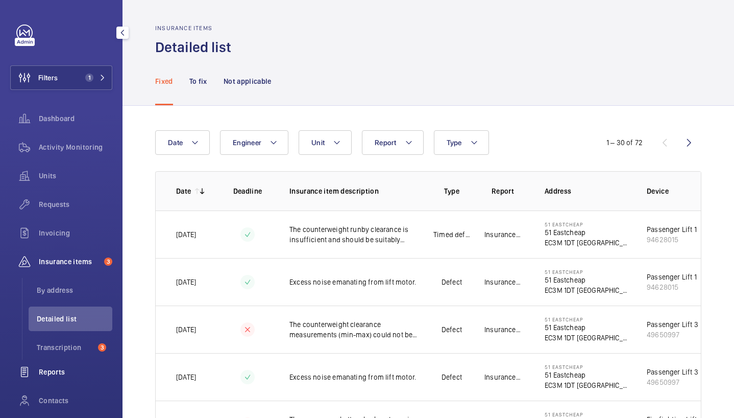
click at [46, 379] on div "Reports" at bounding box center [61, 371] width 102 height 25
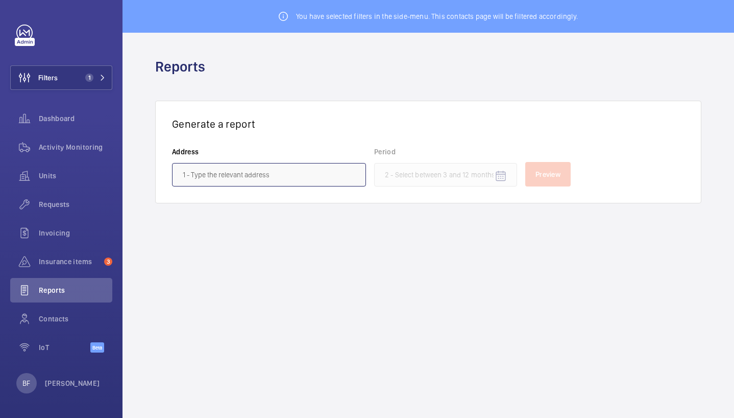
click at [252, 167] on input "text" at bounding box center [269, 174] width 194 height 23
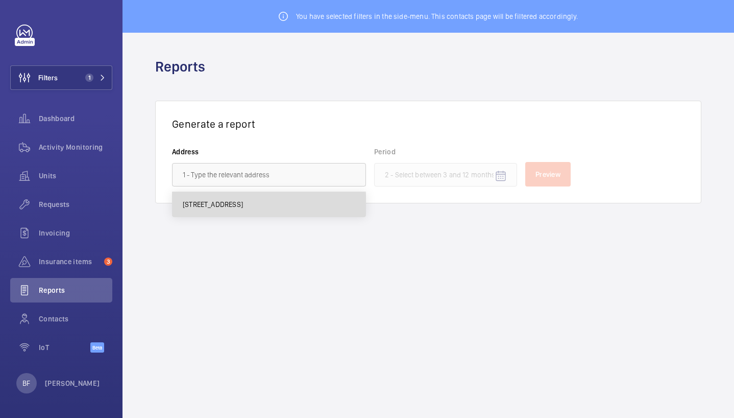
click at [243, 205] on span "[STREET_ADDRESS]" at bounding box center [213, 204] width 60 height 10
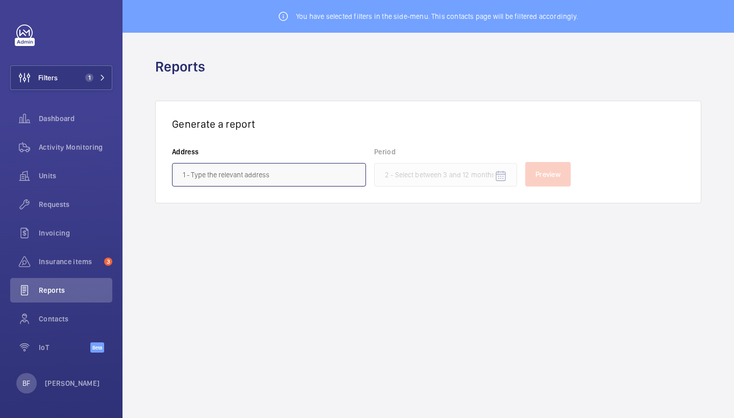
type input "[STREET_ADDRESS]"
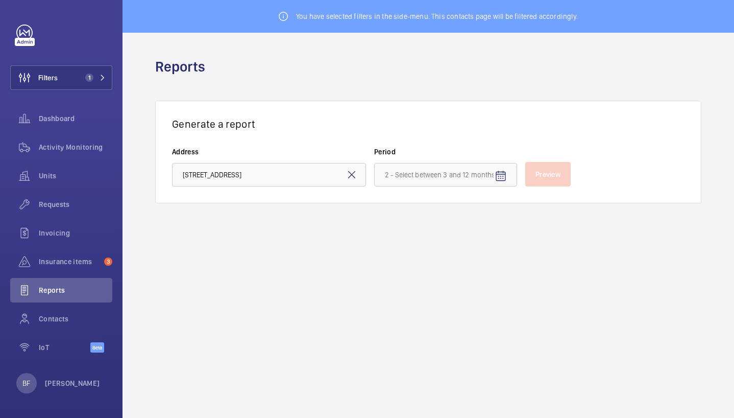
click at [524, 195] on div "Generate a report Address [STREET_ADDRESS] Period Preview" at bounding box center [428, 152] width 546 height 103
click at [497, 182] on span "Open calendar" at bounding box center [501, 176] width 25 height 25
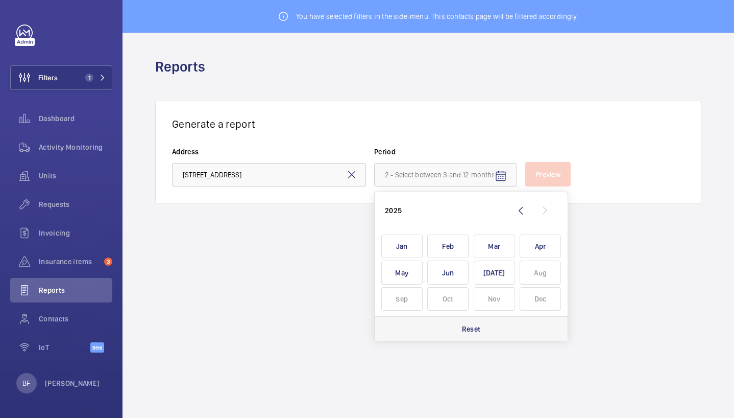
click at [453, 328] on div "Reset" at bounding box center [471, 328] width 193 height 25
click at [273, 319] on wm-front-admin-reports "You have selected filters in the side-menu. This contacts page will be filtered…" at bounding box center [429, 209] width 612 height 418
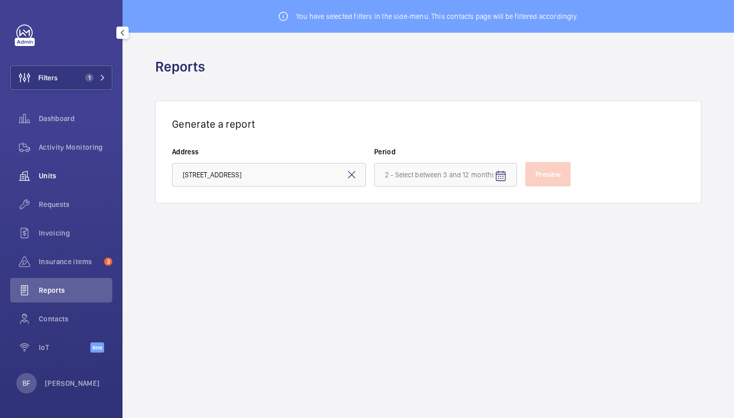
click at [52, 180] on span "Units" at bounding box center [76, 176] width 74 height 10
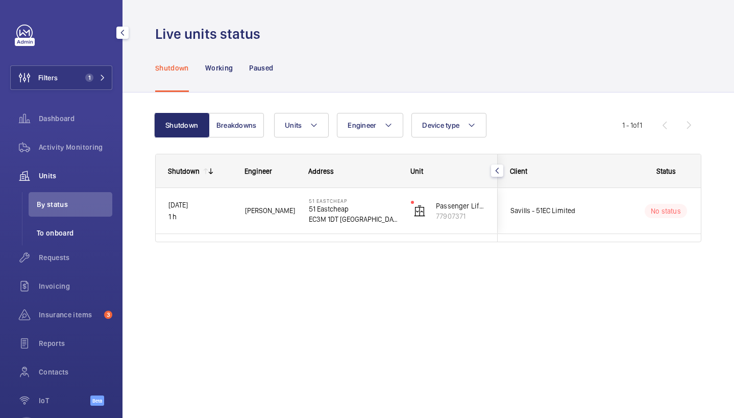
click at [68, 235] on span "To onboard" at bounding box center [75, 233] width 76 height 10
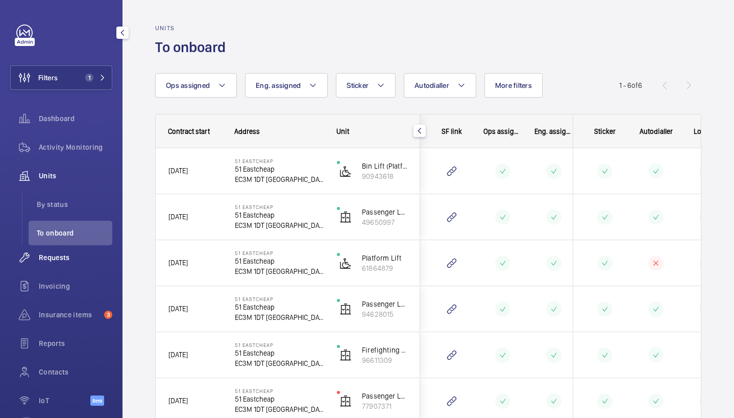
click at [76, 254] on span "Requests" at bounding box center [76, 257] width 74 height 10
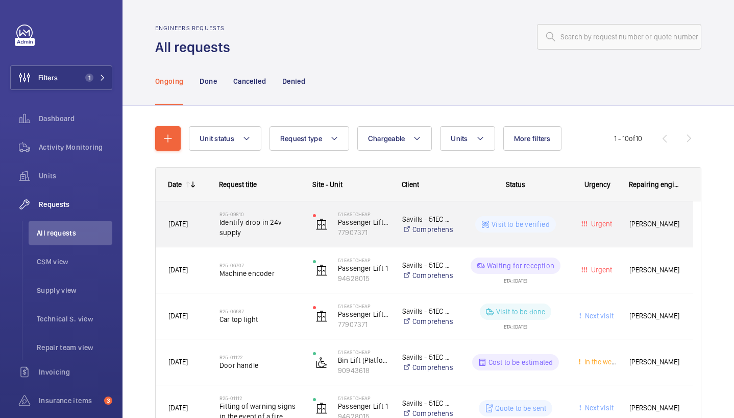
click at [391, 244] on div "Savills - 51EC Limited Comprehensive" at bounding box center [421, 224] width 63 height 41
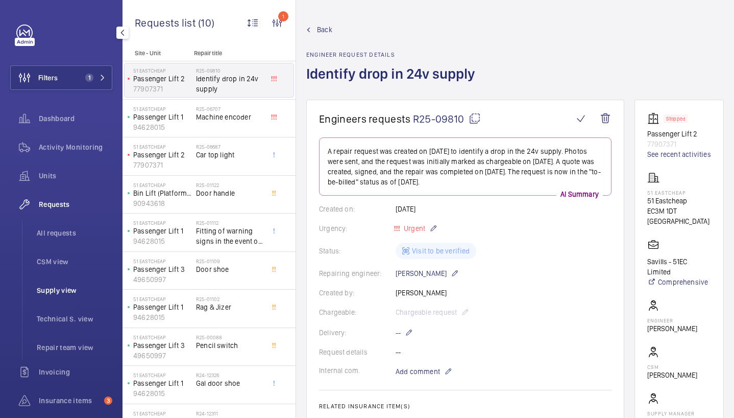
click at [52, 292] on span "Supply view" at bounding box center [75, 290] width 76 height 10
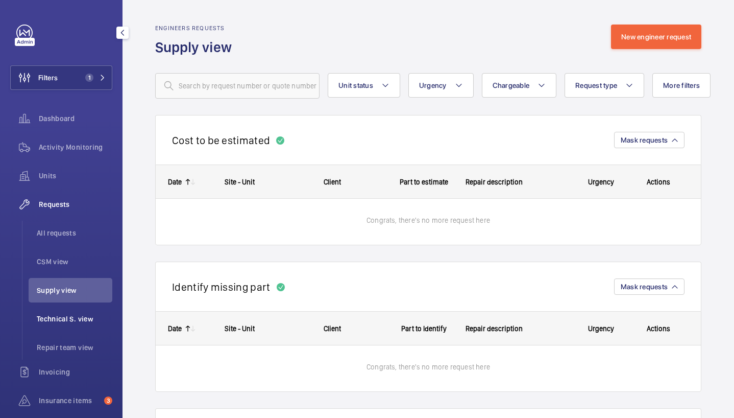
click at [63, 326] on li "Technical S. view" at bounding box center [71, 318] width 84 height 25
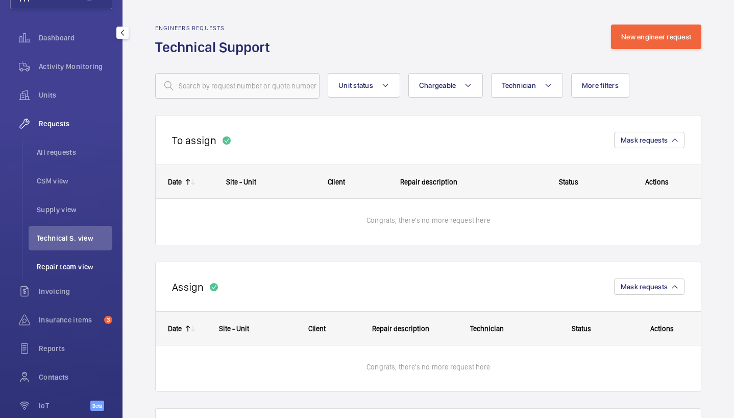
scroll to position [81, 0]
click at [70, 269] on span "Repair team view" at bounding box center [75, 266] width 76 height 10
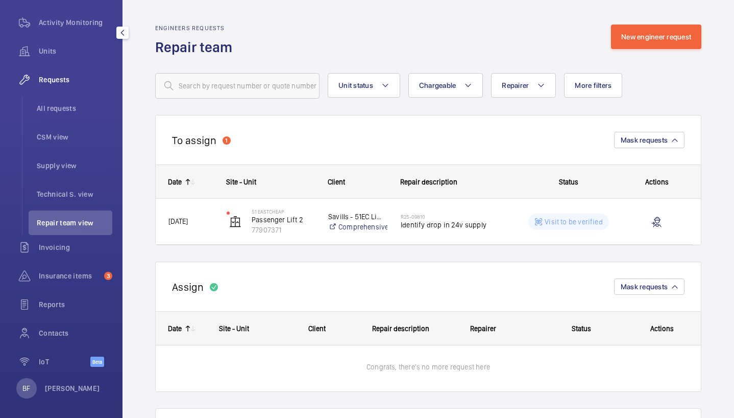
scroll to position [130, 0]
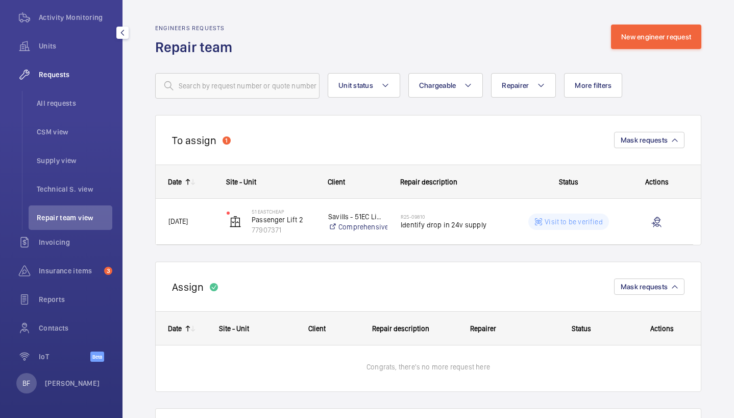
click at [70, 269] on span "Insurance items" at bounding box center [69, 270] width 61 height 10
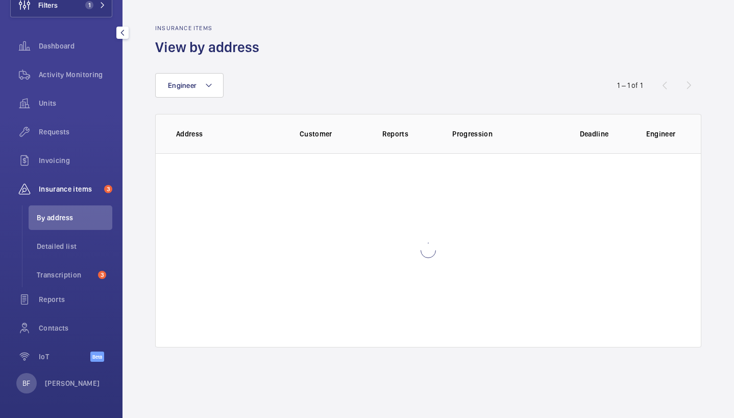
scroll to position [72, 0]
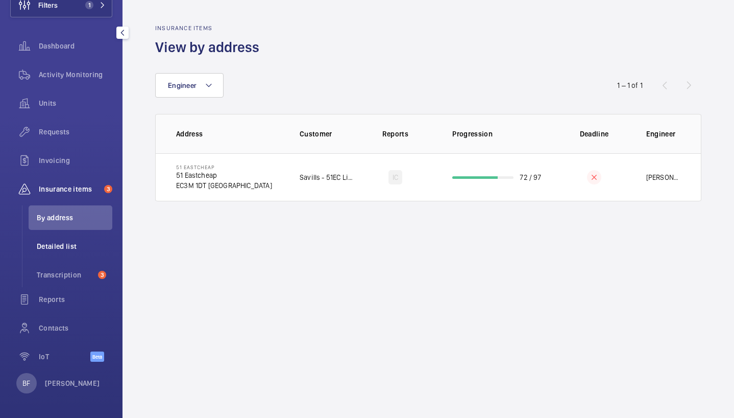
click at [72, 249] on span "Detailed list" at bounding box center [75, 246] width 76 height 10
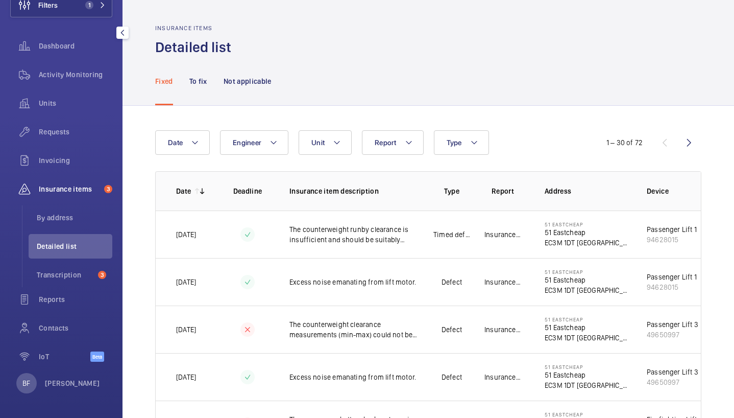
click at [56, 186] on span "Insurance items" at bounding box center [69, 189] width 61 height 10
click at [213, 236] on td "[DATE]" at bounding box center [189, 233] width 66 height 47
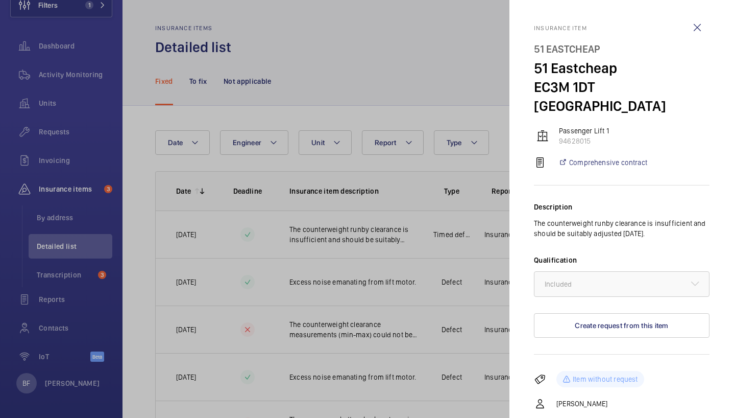
click at [345, 197] on div at bounding box center [367, 209] width 734 height 418
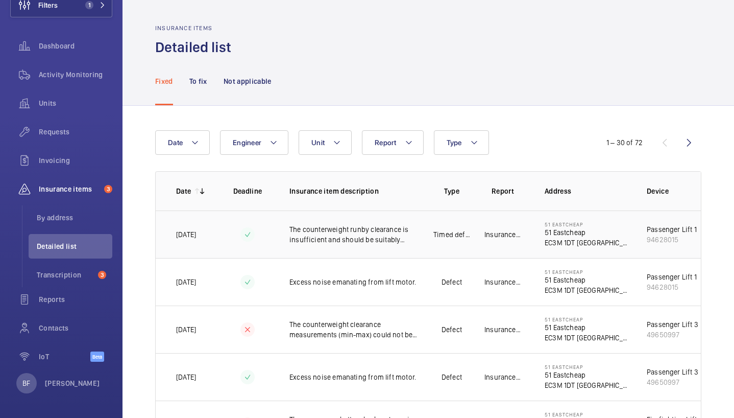
click at [247, 241] on div at bounding box center [247, 234] width 14 height 14
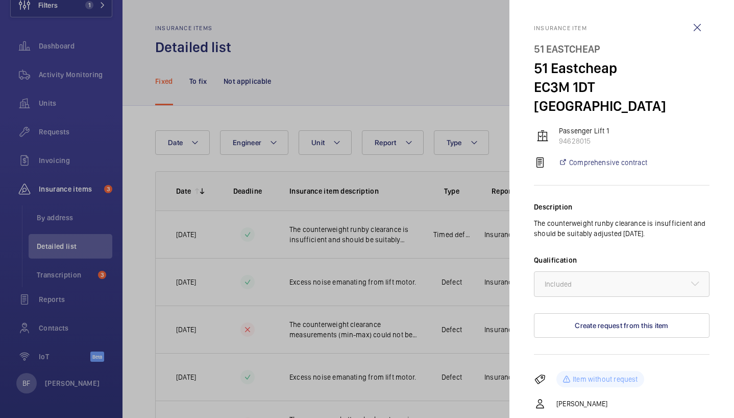
scroll to position [40, 0]
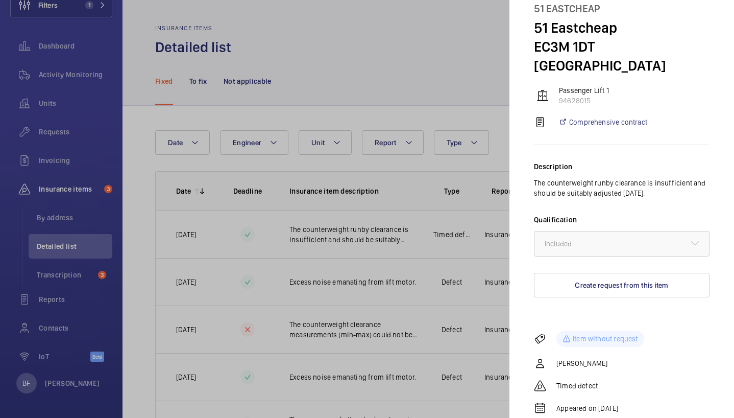
click at [440, 115] on div at bounding box center [367, 209] width 734 height 418
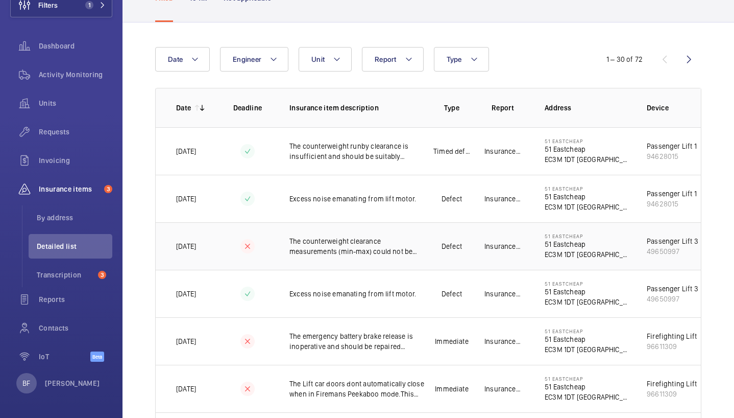
scroll to position [84, 0]
click at [448, 207] on td "Defect" at bounding box center [451, 197] width 51 height 47
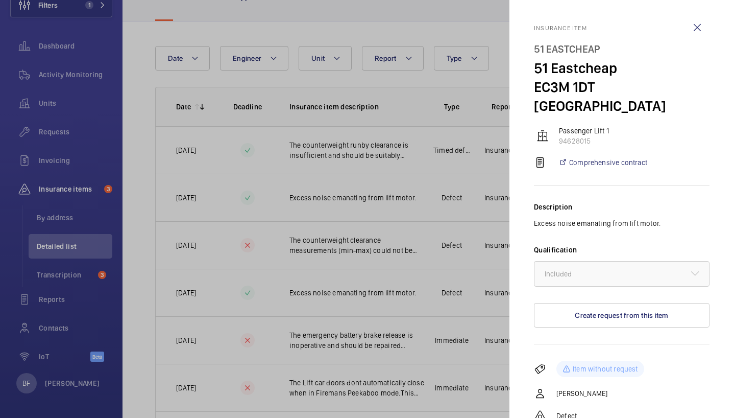
scroll to position [30, 0]
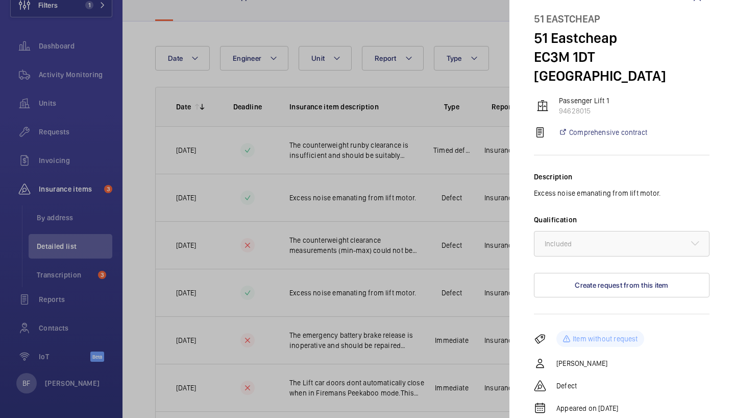
click at [411, 233] on div at bounding box center [367, 209] width 734 height 418
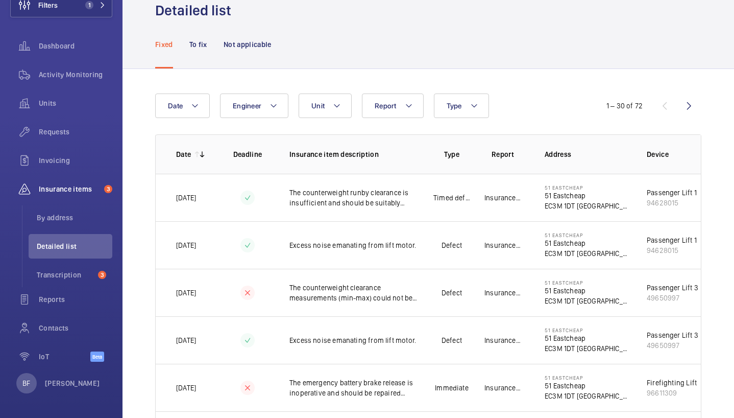
scroll to position [0, 0]
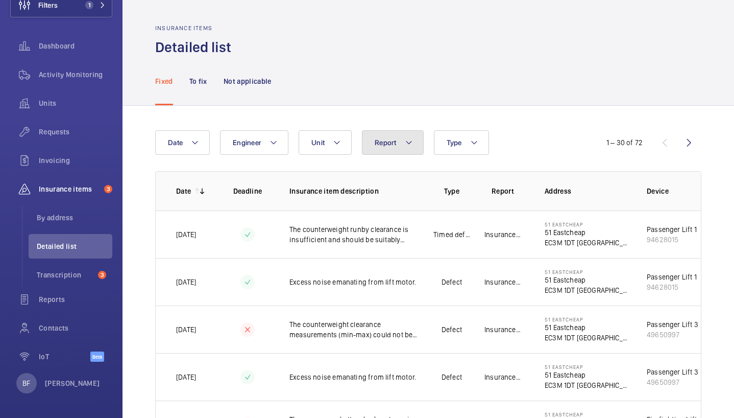
click at [396, 154] on button "Report" at bounding box center [393, 142] width 62 height 25
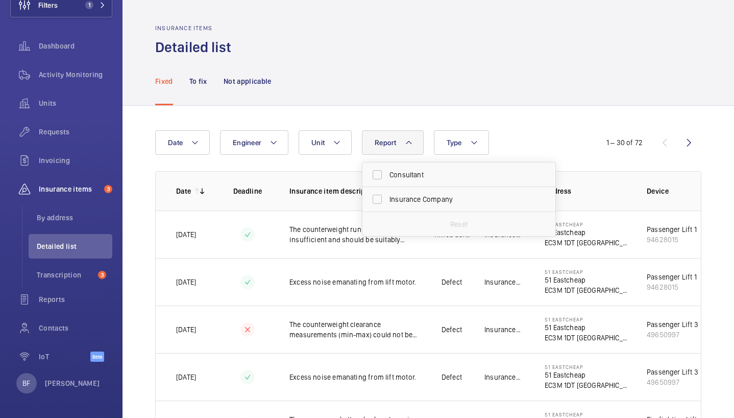
click at [391, 44] on div "Insurance items Detailed list" at bounding box center [428, 41] width 546 height 32
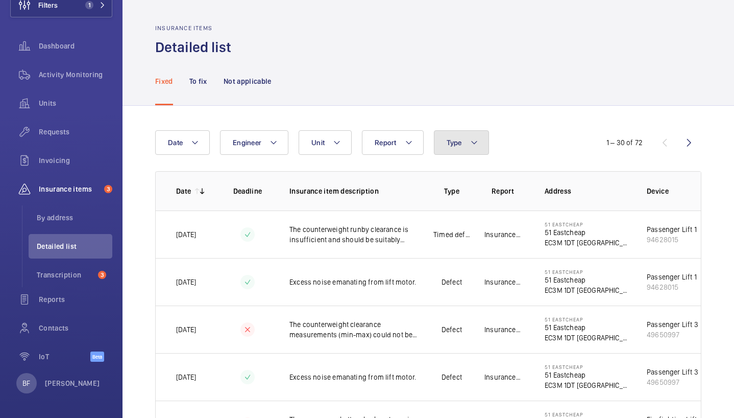
click at [467, 138] on button "Type" at bounding box center [461, 142] width 55 height 25
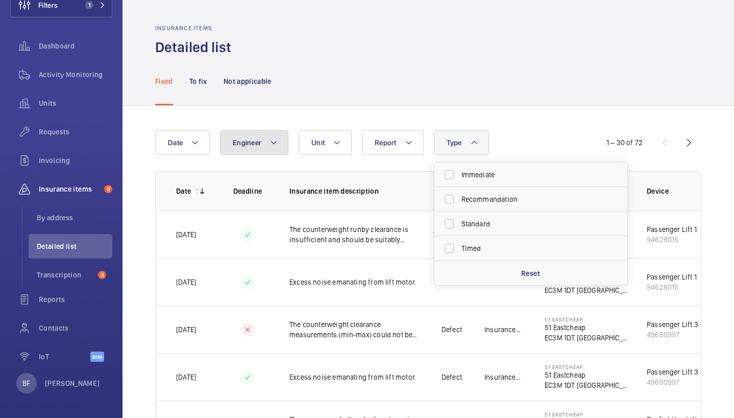
click at [262, 147] on button "Engineer" at bounding box center [254, 142] width 68 height 25
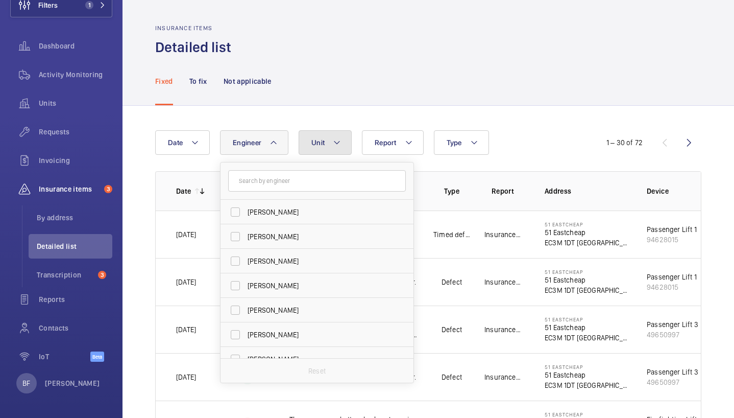
click at [343, 146] on button "Unit" at bounding box center [325, 142] width 53 height 25
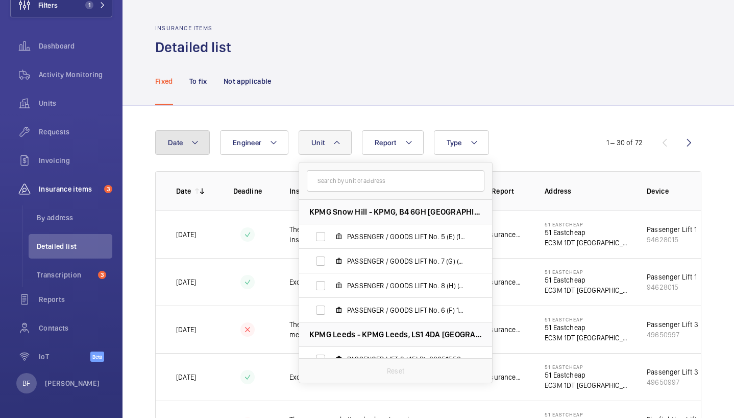
click at [209, 148] on button "Date" at bounding box center [182, 142] width 55 height 25
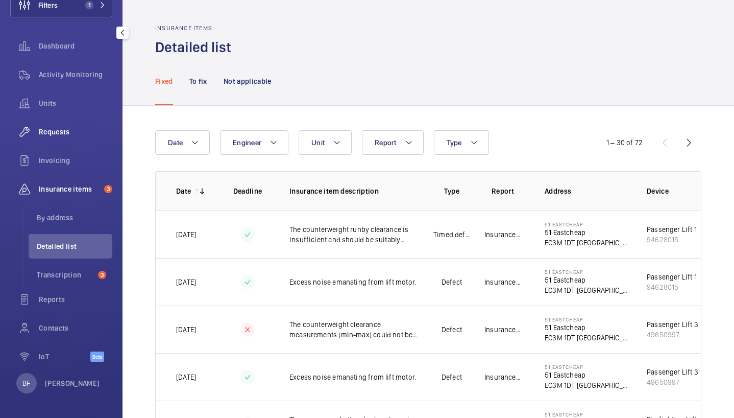
click at [70, 130] on span "Requests" at bounding box center [76, 132] width 74 height 10
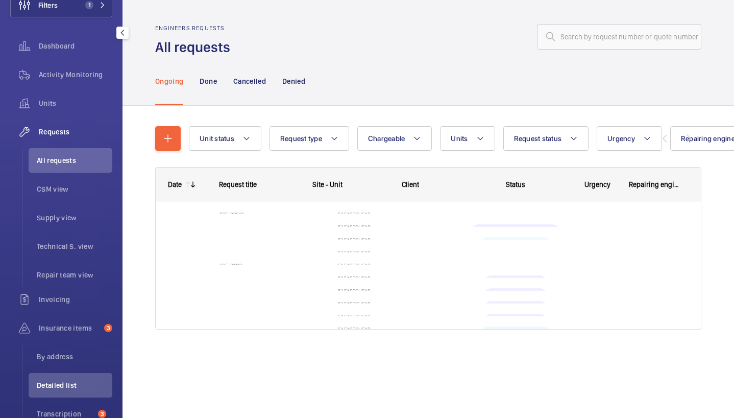
scroll to position [130, 0]
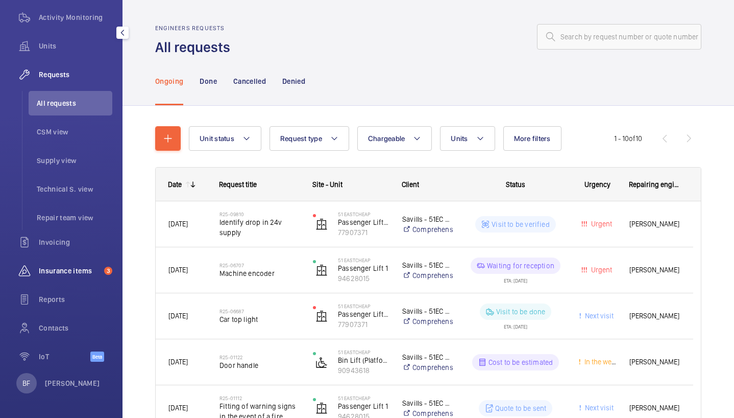
click at [86, 271] on span "Insurance items" at bounding box center [69, 270] width 61 height 10
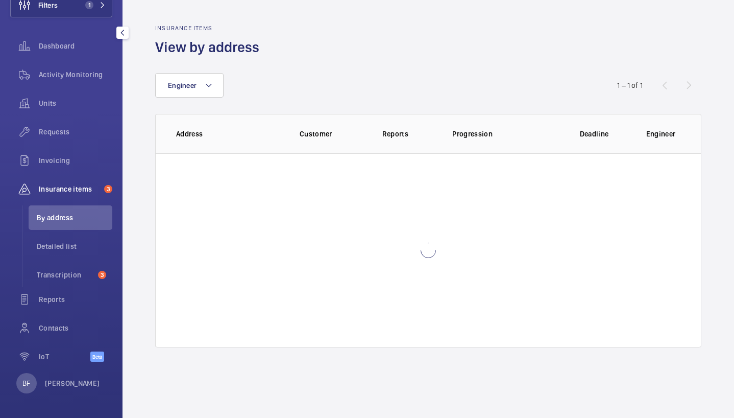
scroll to position [72, 0]
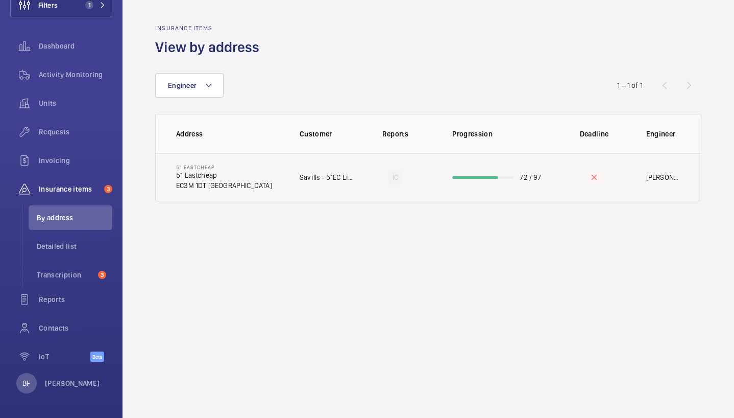
click at [268, 171] on td "[STREET_ADDRESS]" at bounding box center [220, 177] width 128 height 48
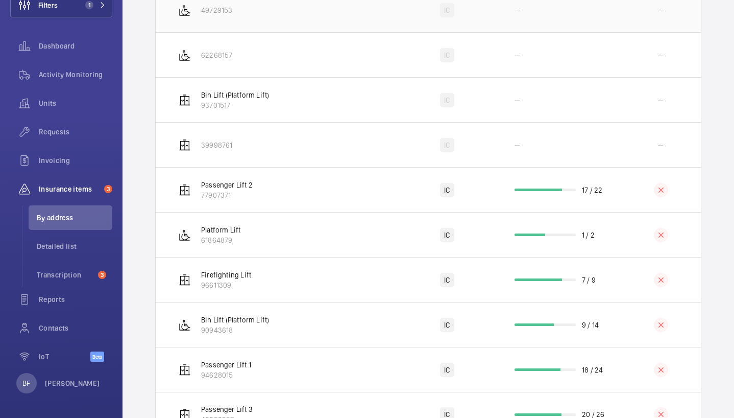
scroll to position [295, 0]
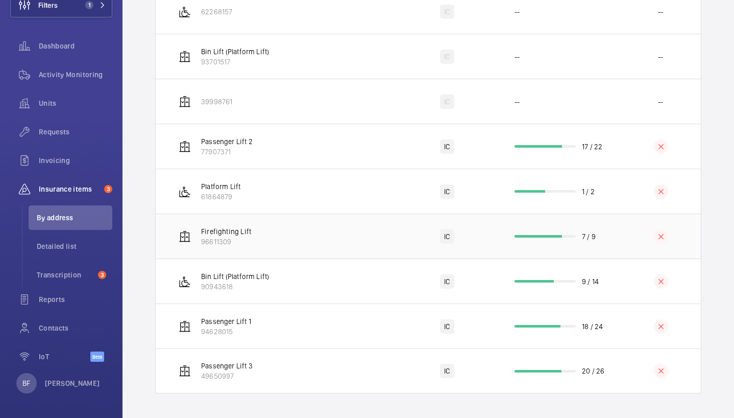
click at [261, 237] on td "Firefighting Lift 96611309" at bounding box center [276, 235] width 240 height 45
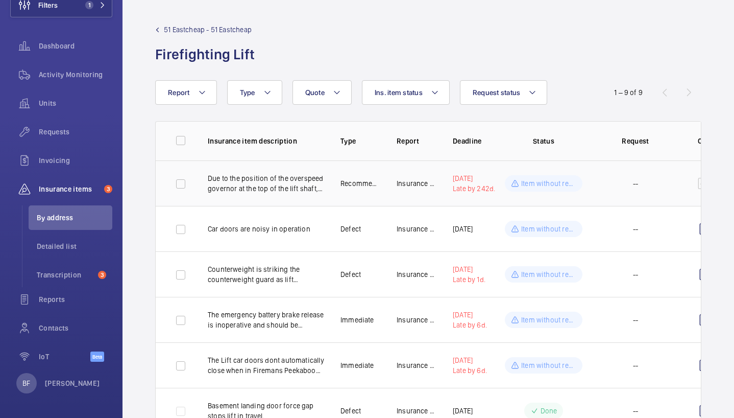
click at [341, 185] on p "Recommendation" at bounding box center [361, 183] width 40 height 10
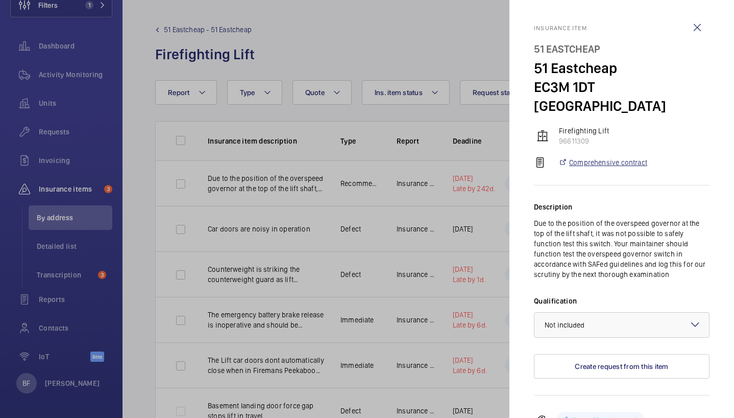
click at [610, 157] on link "Comprehensive contract" at bounding box center [603, 162] width 89 height 10
click at [688, 33] on wm-front-icon-button at bounding box center [697, 27] width 25 height 25
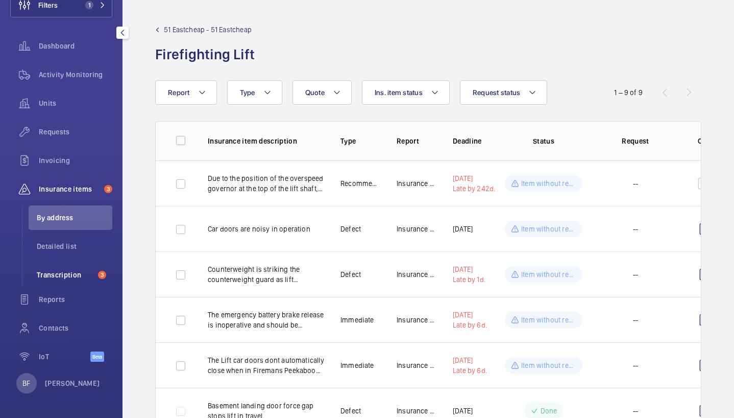
click at [63, 281] on li "Transcription 3" at bounding box center [71, 274] width 84 height 25
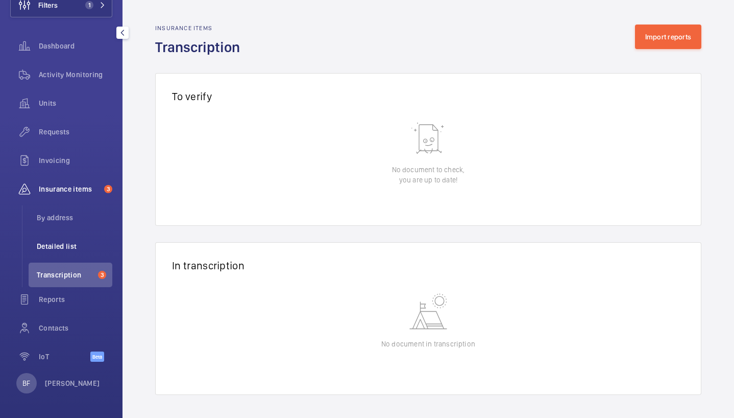
click at [79, 256] on li "Detailed list" at bounding box center [71, 246] width 84 height 25
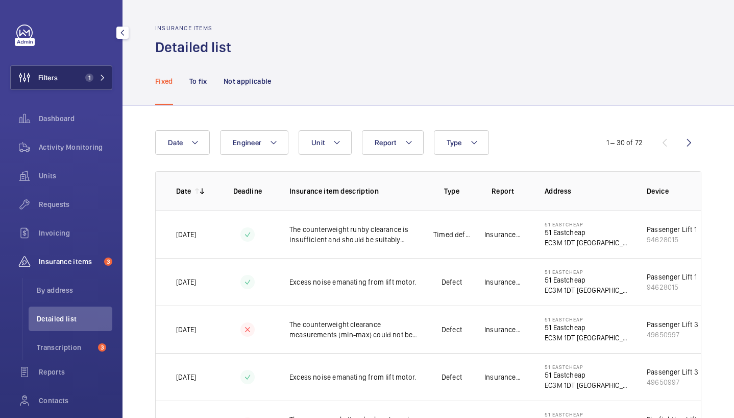
click at [101, 78] on button "Filters 1" at bounding box center [61, 77] width 102 height 25
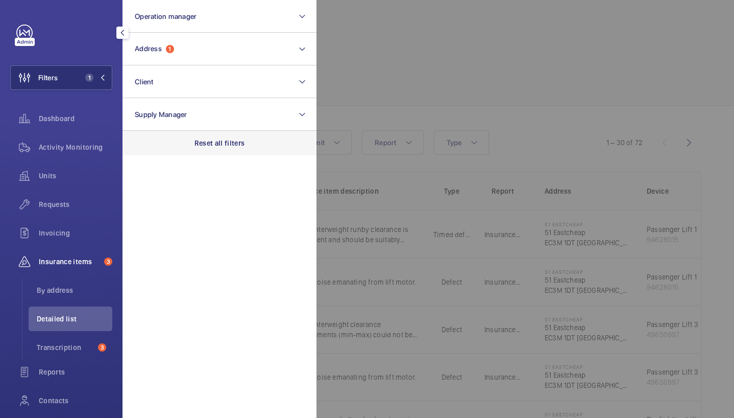
click at [227, 141] on p "Reset all filters" at bounding box center [220, 143] width 51 height 10
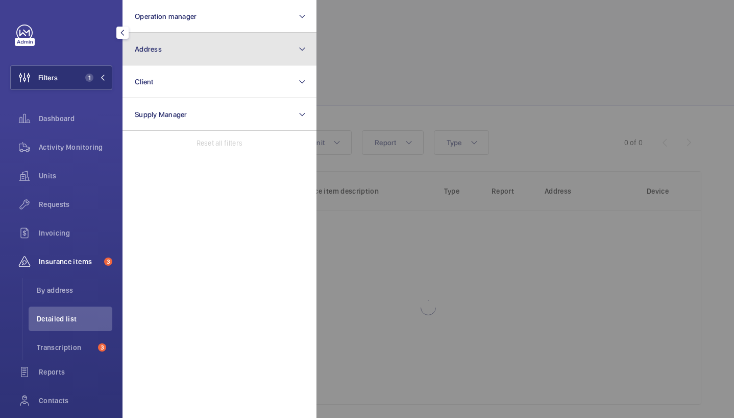
click at [209, 46] on button "Address" at bounding box center [220, 49] width 194 height 33
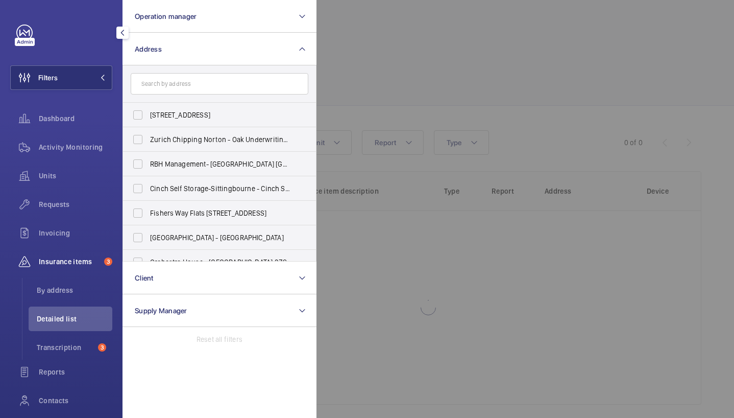
click at [209, 77] on input "text" at bounding box center [220, 83] width 178 height 21
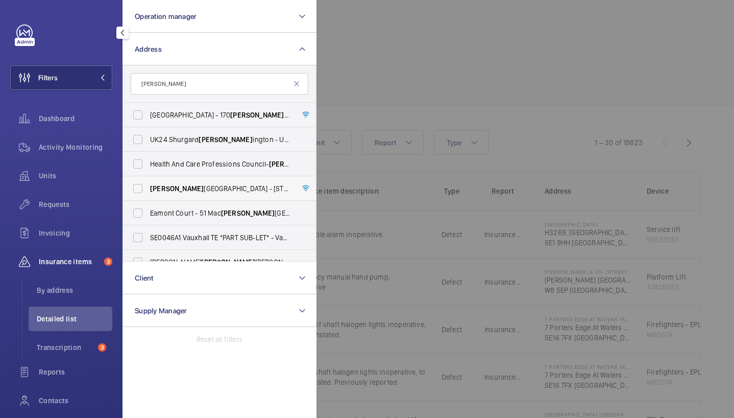
type input "[PERSON_NAME]"
click at [183, 189] on span "[PERSON_NAME][GEOGRAPHIC_DATA] - [STREET_ADDRESS]" at bounding box center [220, 188] width 140 height 10
click at [148, 189] on input "[PERSON_NAME][GEOGRAPHIC_DATA] - [STREET_ADDRESS]" at bounding box center [138, 188] width 20 height 20
checkbox input "true"
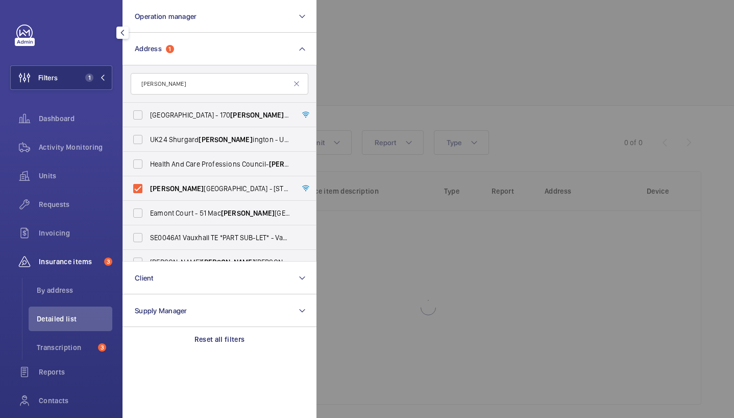
click at [465, 77] on div at bounding box center [684, 209] width 734 height 418
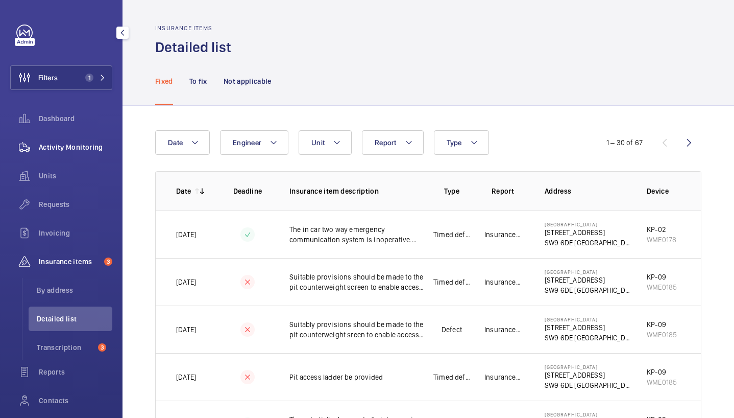
click at [82, 148] on span "Activity Monitoring" at bounding box center [76, 147] width 74 height 10
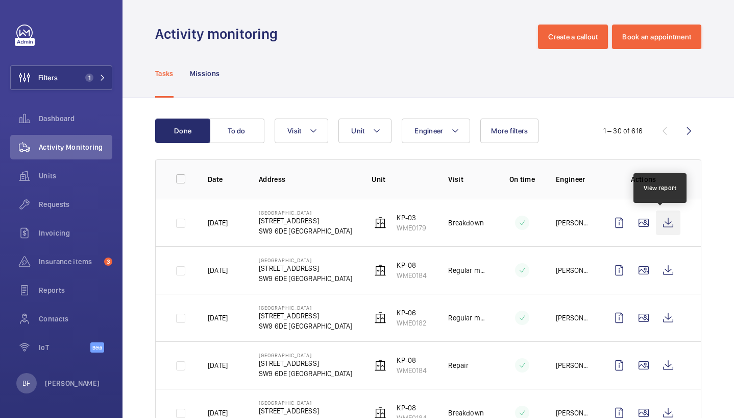
click at [659, 222] on wm-front-icon-button at bounding box center [668, 222] width 25 height 25
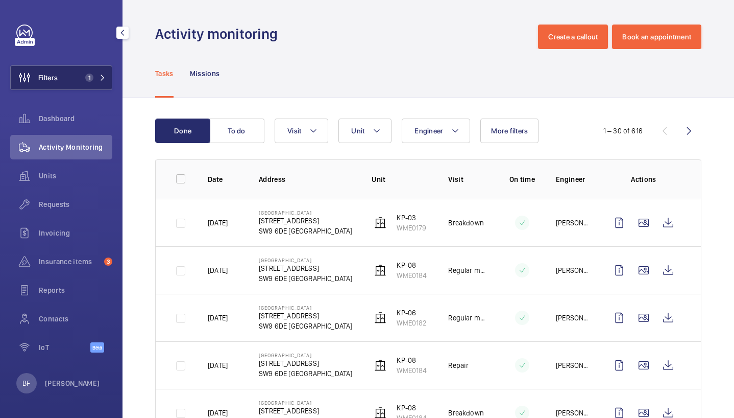
click at [61, 81] on button "Filters 1" at bounding box center [61, 77] width 102 height 25
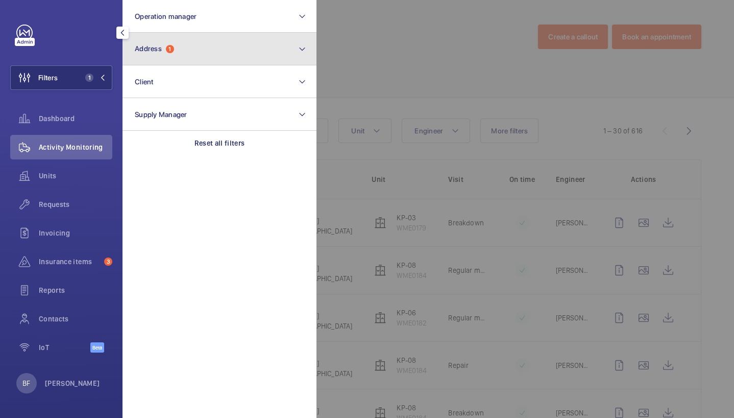
click at [213, 52] on button "Address 1" at bounding box center [220, 49] width 194 height 33
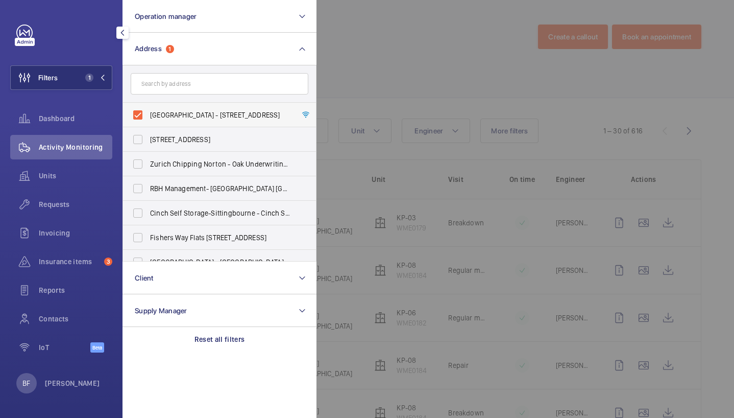
click at [208, 110] on span "[GEOGRAPHIC_DATA] - [STREET_ADDRESS]" at bounding box center [220, 115] width 140 height 10
click at [148, 110] on input "[GEOGRAPHIC_DATA] - [STREET_ADDRESS]" at bounding box center [138, 115] width 20 height 20
checkbox input "false"
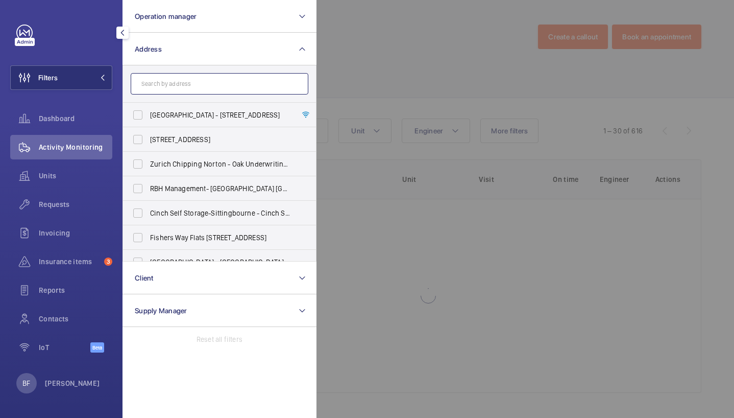
click at [208, 90] on input "text" at bounding box center [220, 83] width 178 height 21
paste input "51 Eastcheap"
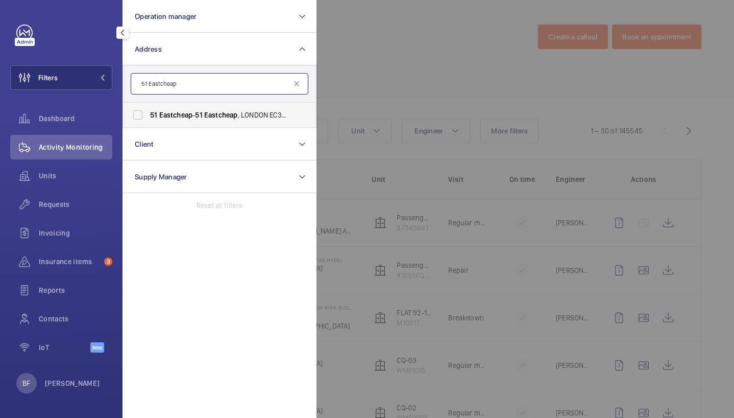
type input "51 Eastcheap"
click at [207, 114] on span "[STREET_ADDRESS]" at bounding box center [220, 115] width 140 height 10
click at [148, 114] on input "[STREET_ADDRESS]" at bounding box center [138, 115] width 20 height 20
checkbox input "true"
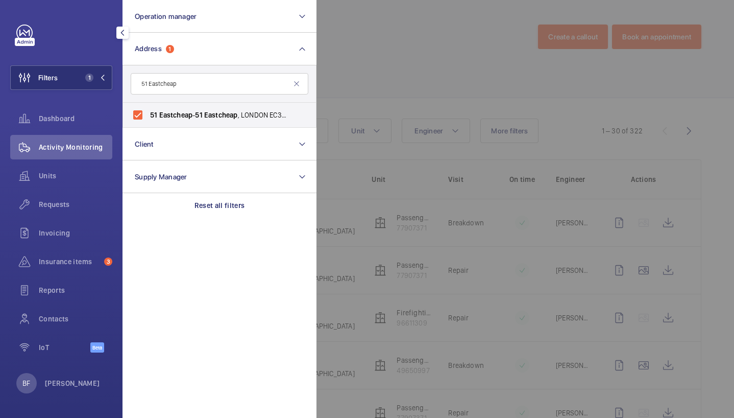
click at [484, 93] on div at bounding box center [684, 209] width 734 height 418
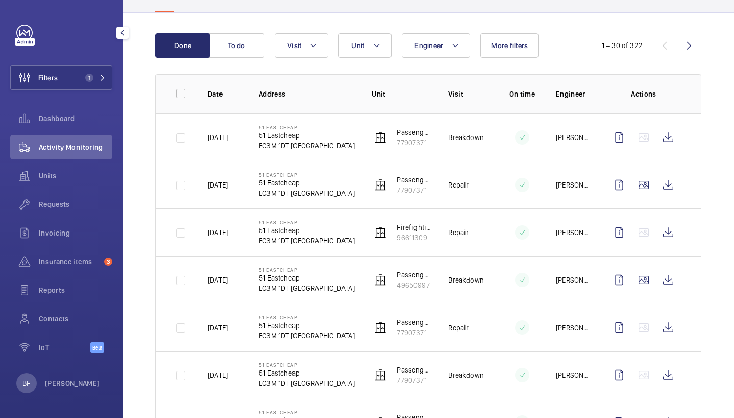
scroll to position [89, 0]
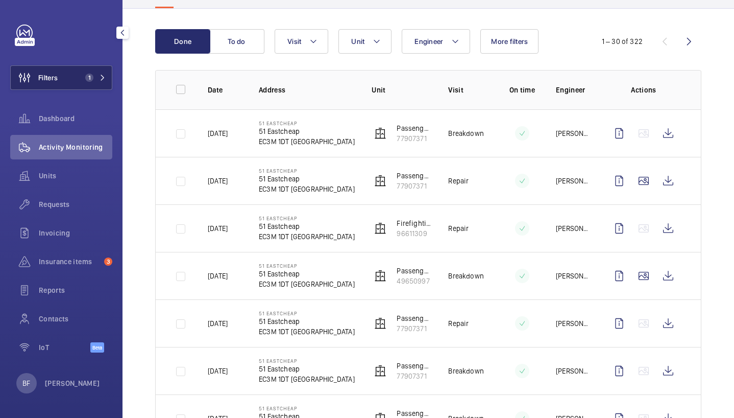
click at [104, 70] on button "Filters 1" at bounding box center [61, 77] width 102 height 25
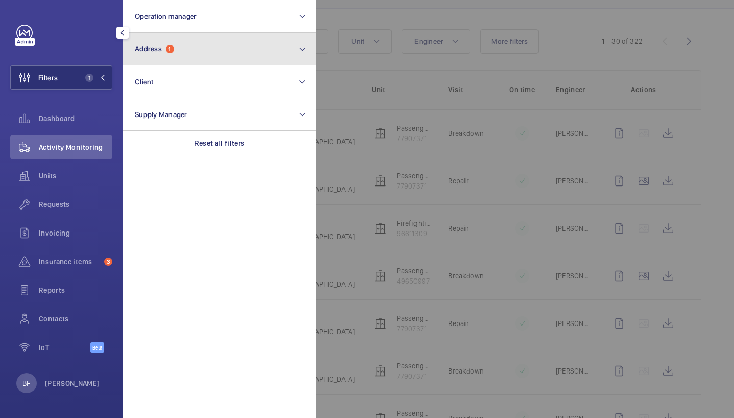
click at [195, 55] on button "Address 1" at bounding box center [220, 49] width 194 height 33
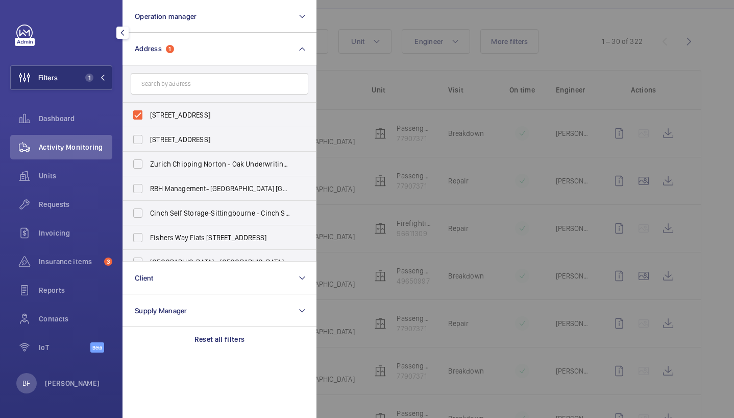
click at [359, 102] on div at bounding box center [684, 209] width 734 height 418
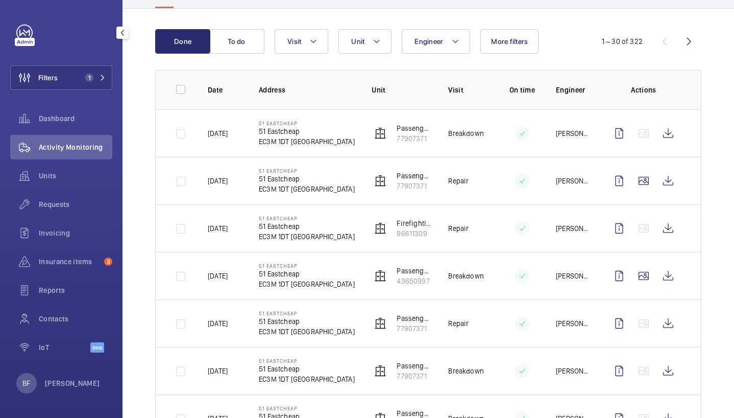
click at [492, 178] on td at bounding box center [514, 180] width 51 height 47
click at [612, 181] on wm-front-icon-button at bounding box center [619, 180] width 25 height 25
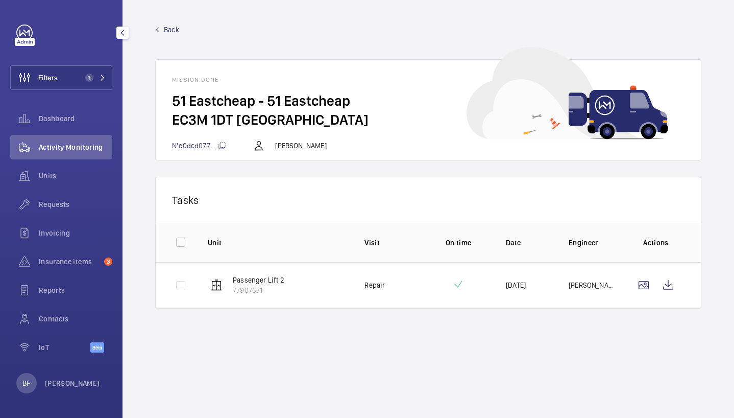
click at [402, 281] on td "Repair" at bounding box center [379, 285] width 63 height 46
click at [670, 281] on wm-front-icon-button at bounding box center [668, 285] width 25 height 25
click at [166, 27] on span "Back" at bounding box center [171, 30] width 15 height 10
